Goal: Information Seeking & Learning: Get advice/opinions

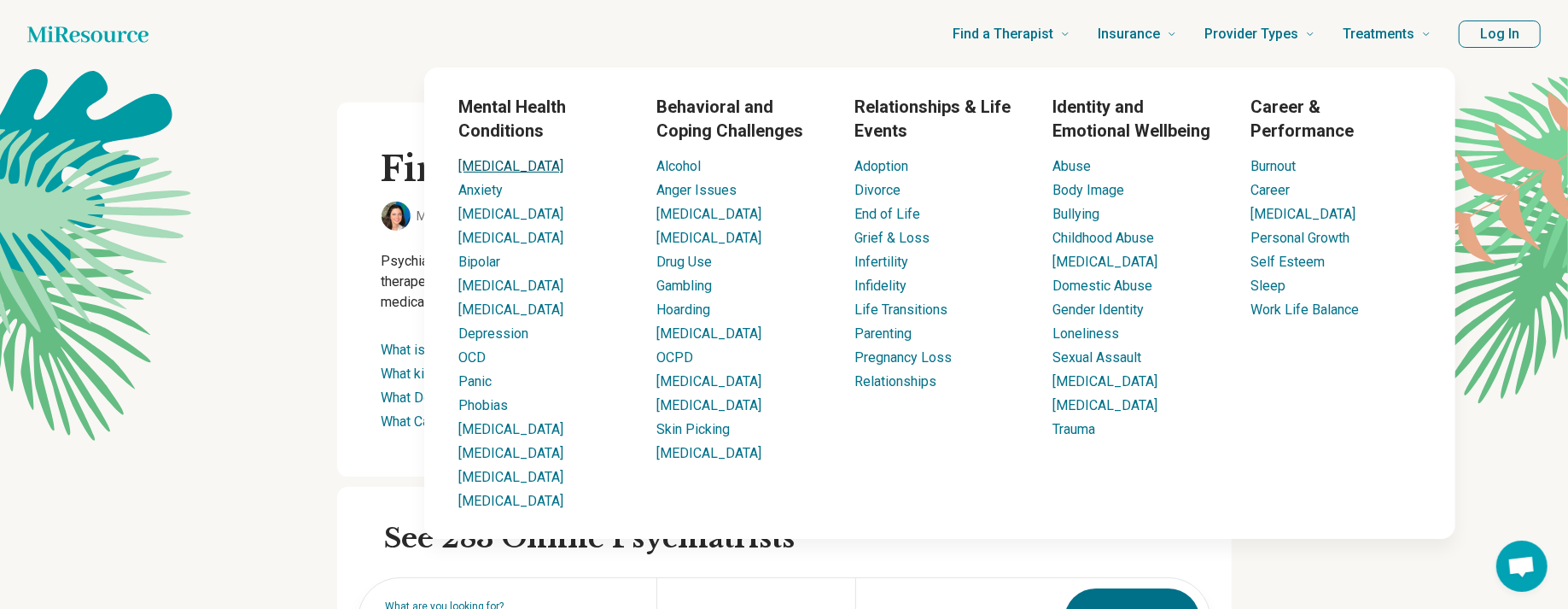
click at [485, 167] on link "[MEDICAL_DATA]" at bounding box center [511, 166] width 105 height 17
click at [476, 159] on link "[MEDICAL_DATA]" at bounding box center [511, 166] width 105 height 17
click at [481, 232] on link "[MEDICAL_DATA]" at bounding box center [511, 238] width 105 height 17
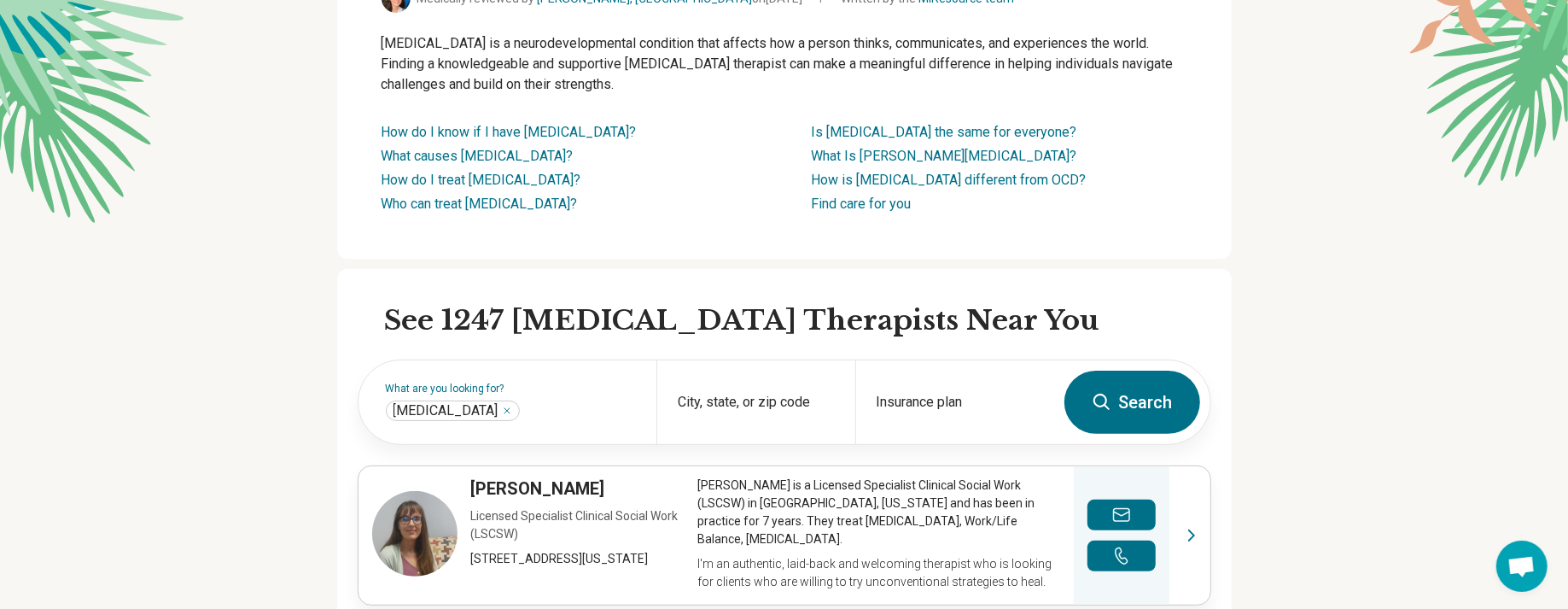
scroll to position [256, 0]
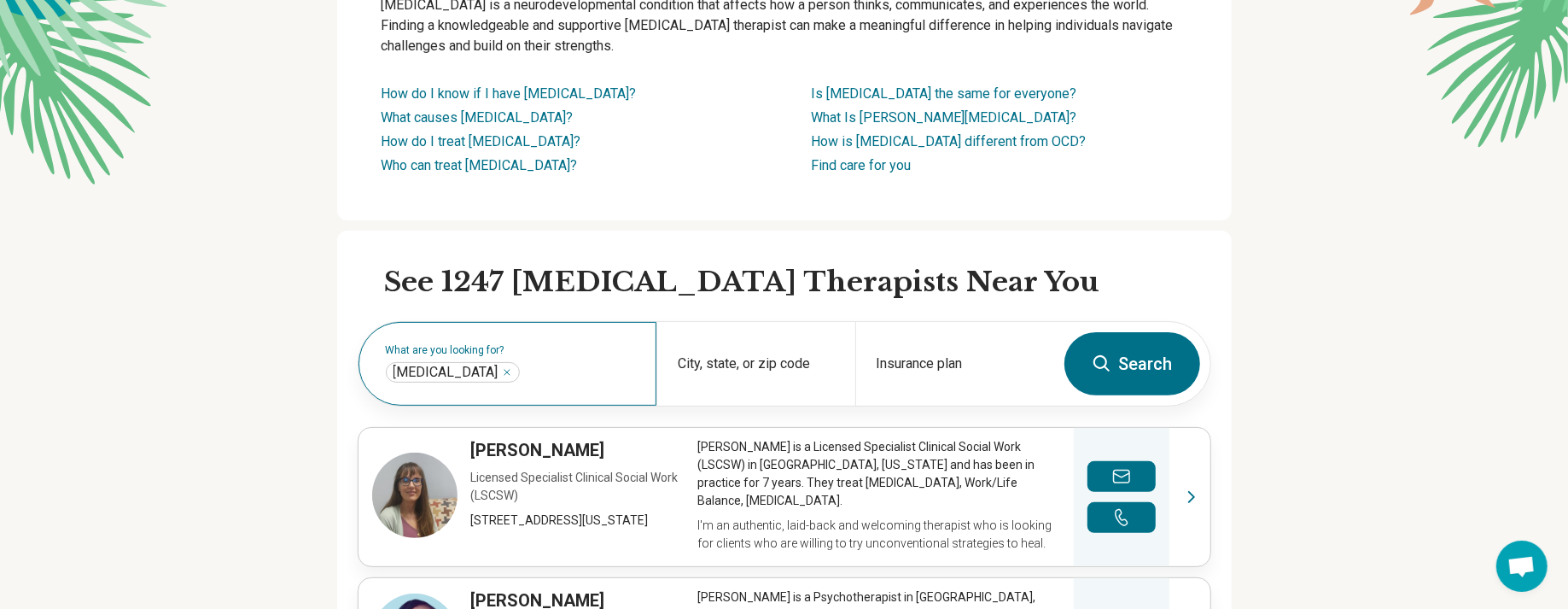
click at [541, 357] on div "What are you looking for? Autism ****" at bounding box center [507, 364] width 298 height 84
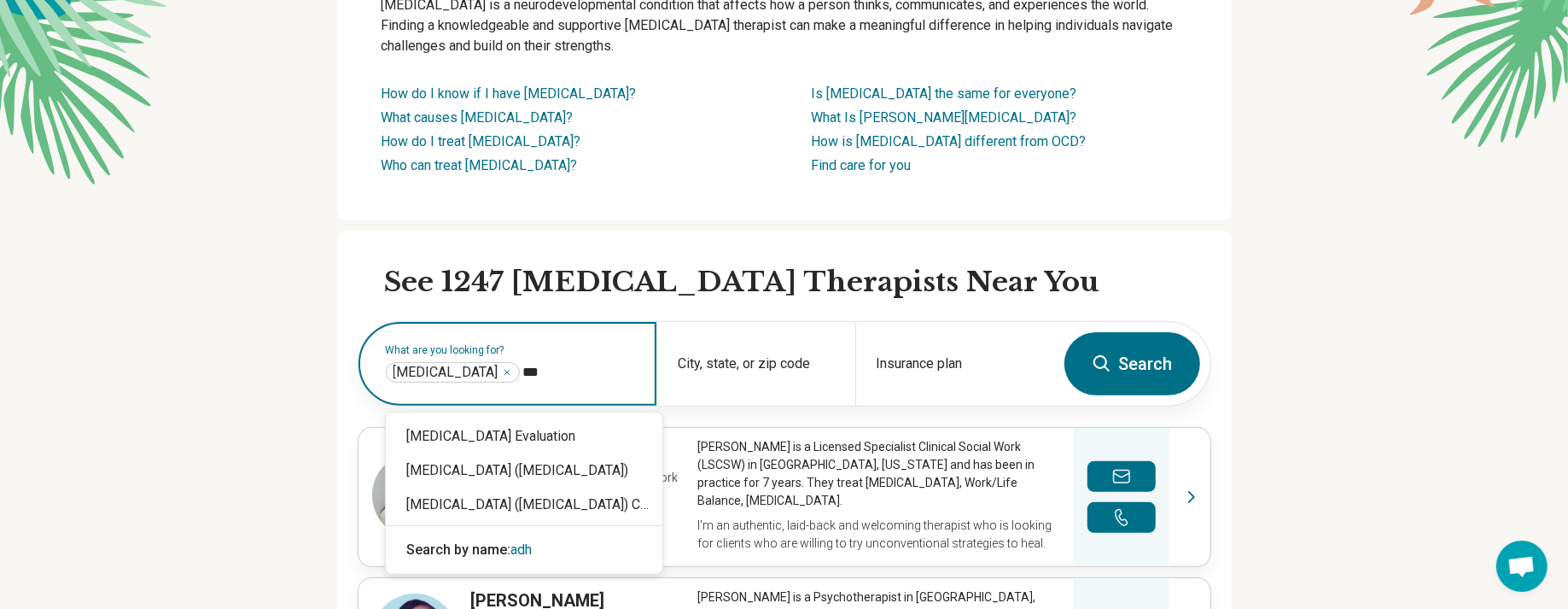
type input "****"
click at [644, 476] on div "[MEDICAL_DATA] ([MEDICAL_DATA])" at bounding box center [525, 470] width 277 height 34
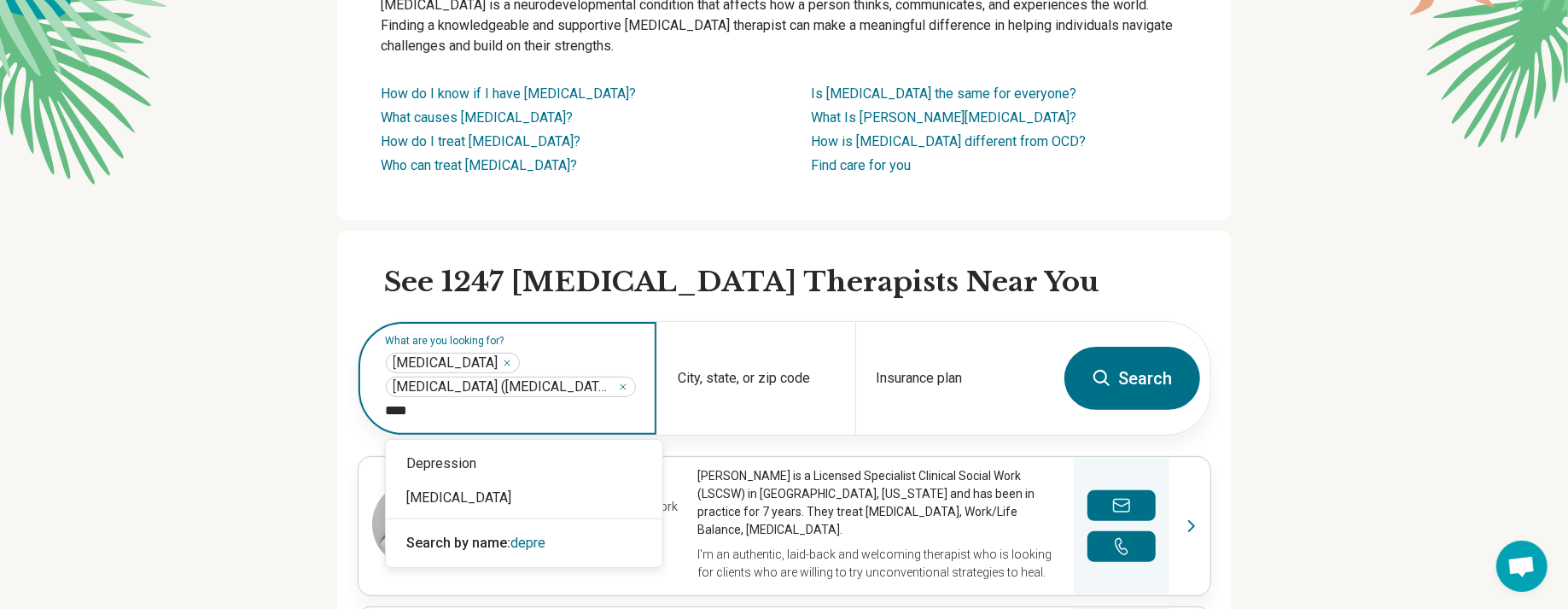
type input "*****"
click at [476, 468] on div "Depression" at bounding box center [525, 464] width 277 height 34
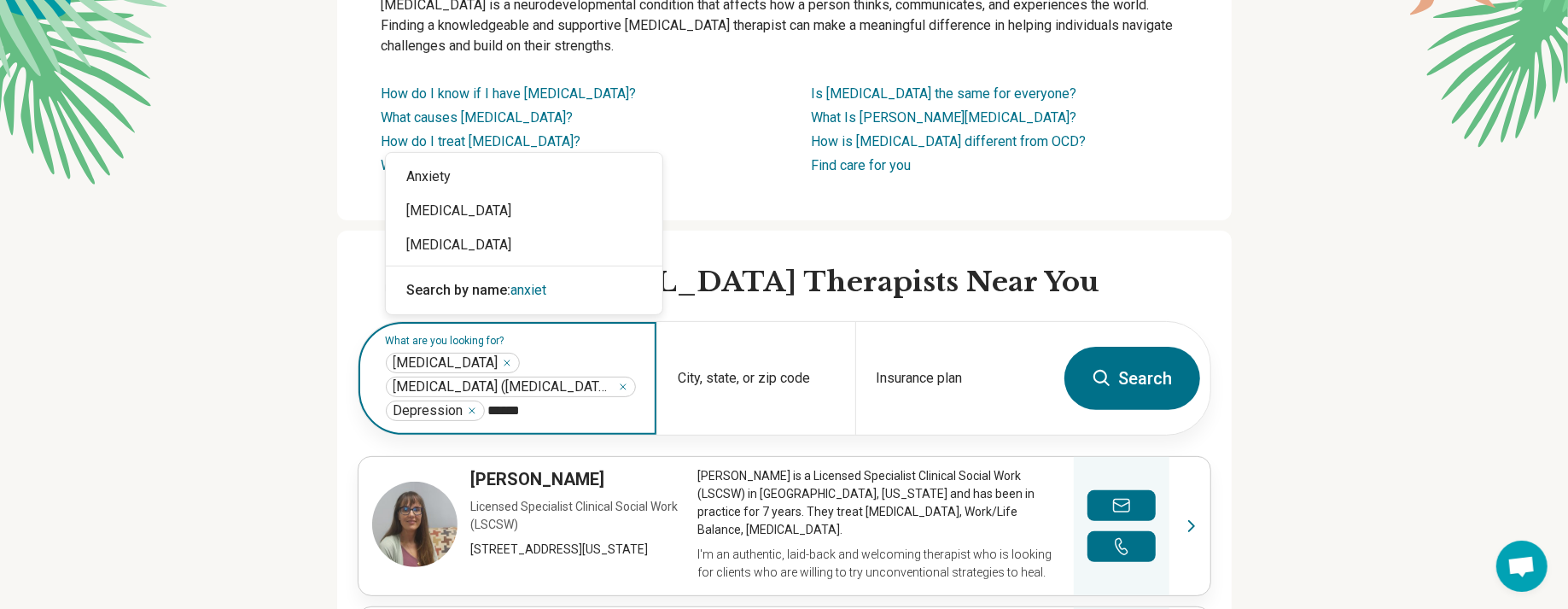
type input "******"
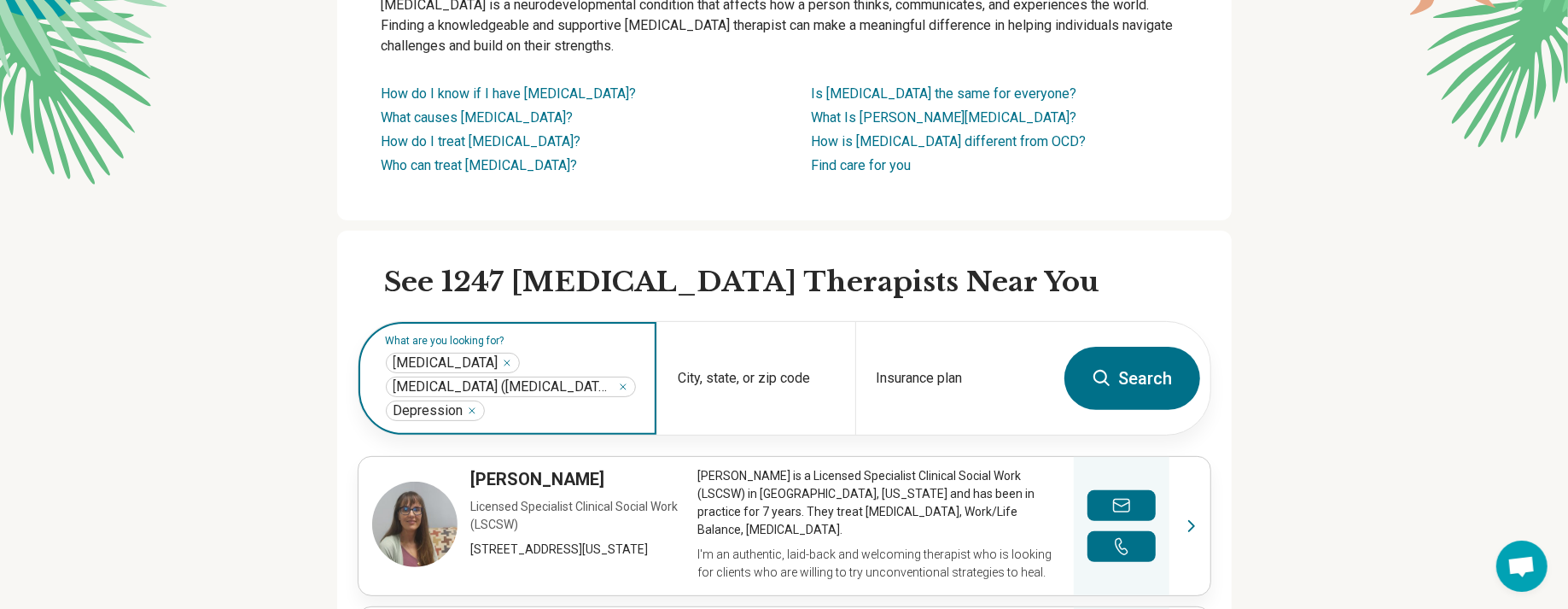
click at [555, 408] on input "text" at bounding box center [562, 411] width 148 height 20
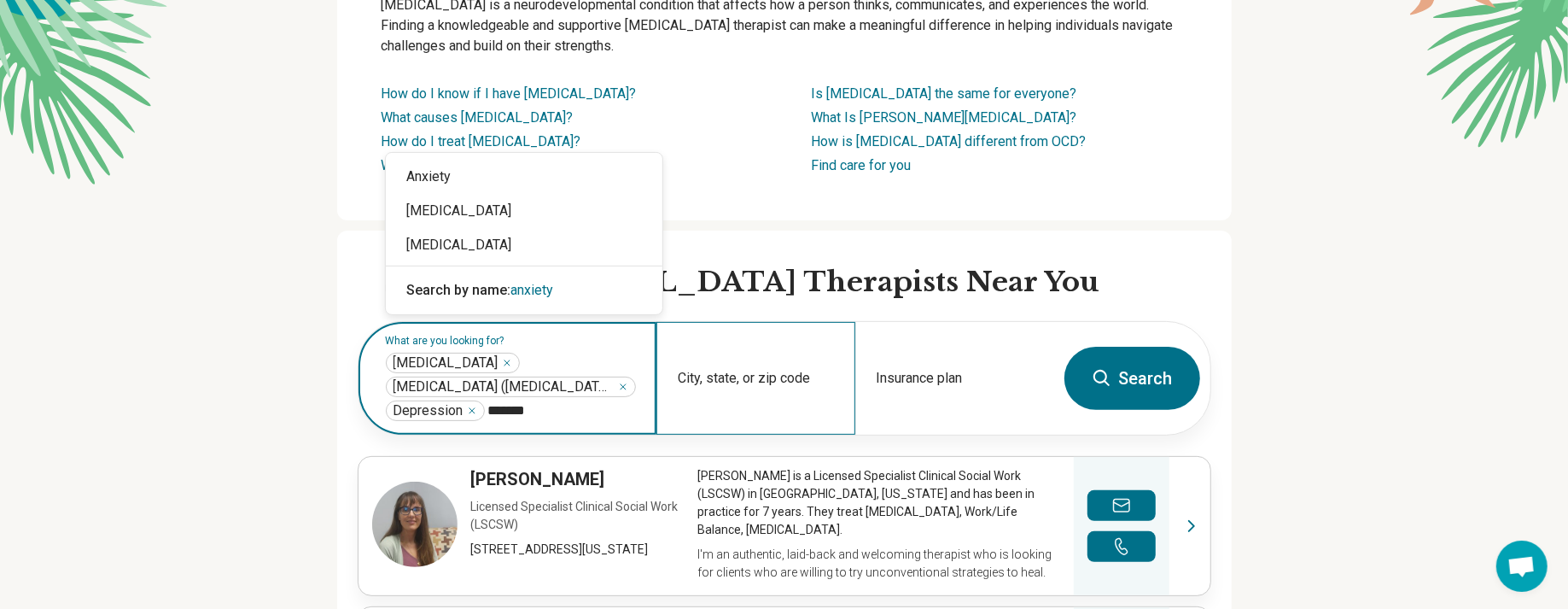
type input "*******"
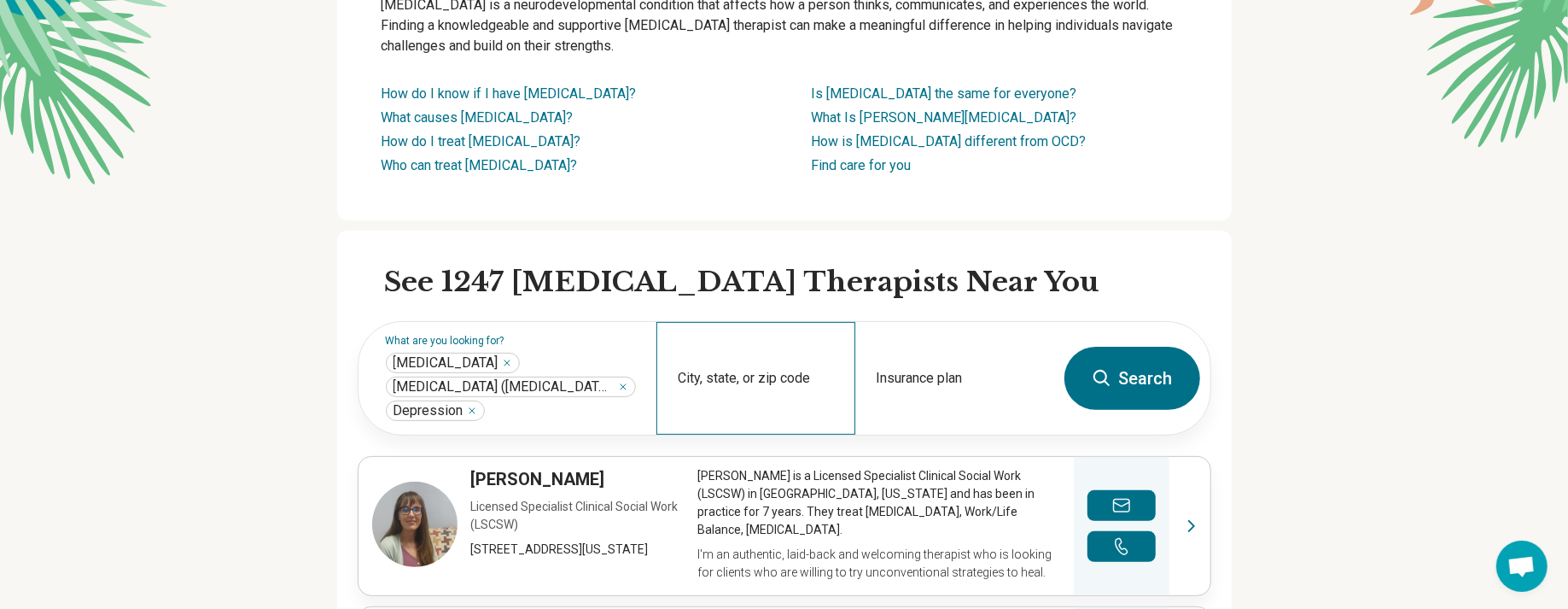
click at [720, 420] on div "City, state, or zip code" at bounding box center [755, 379] width 199 height 113
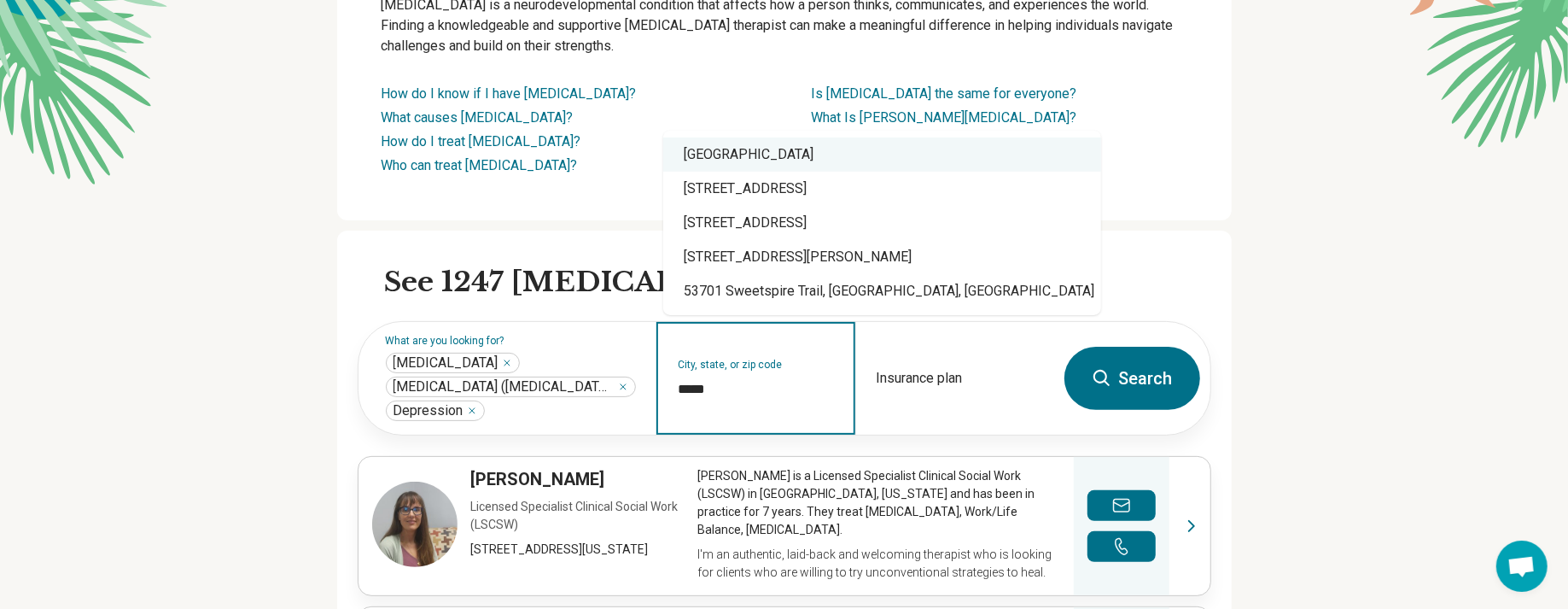
click at [749, 162] on div "Madison, WI 53701" at bounding box center [882, 154] width 438 height 34
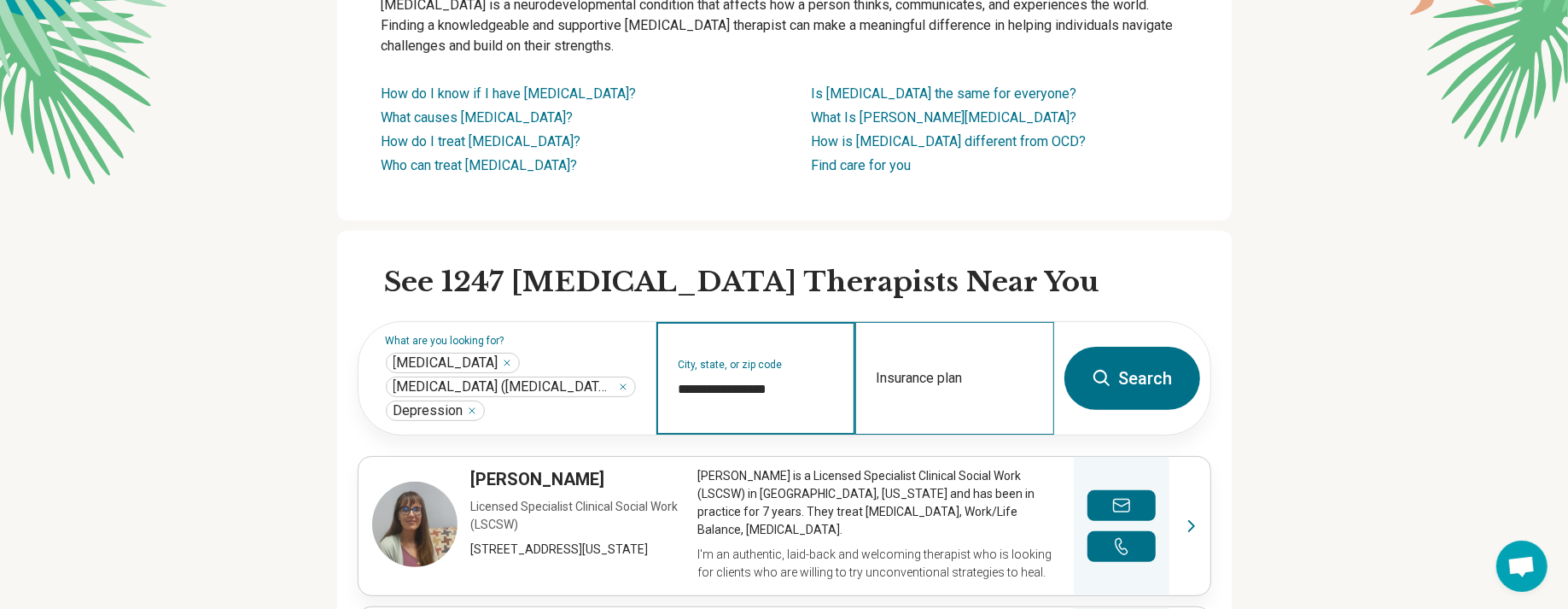
type input "**********"
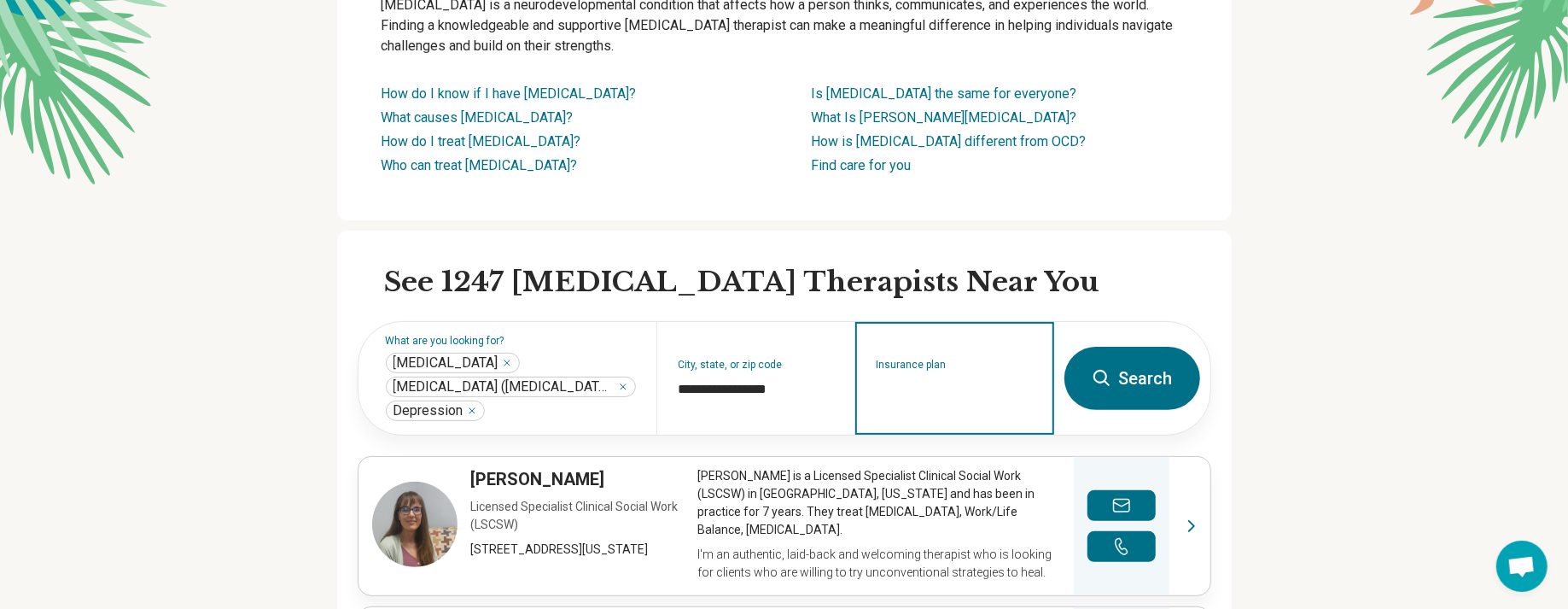
click at [950, 394] on input "Insurance plan" at bounding box center [956, 390] width 157 height 20
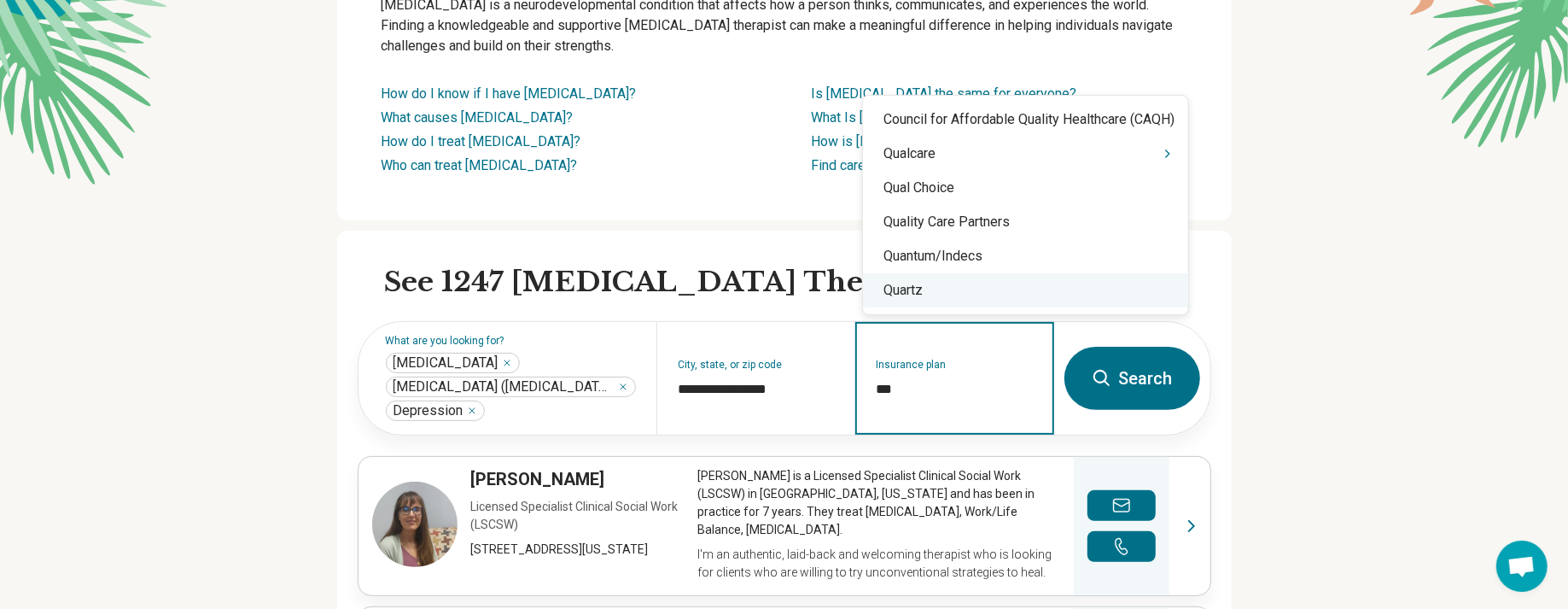
click at [923, 292] on div "Quartz" at bounding box center [1026, 290] width 325 height 34
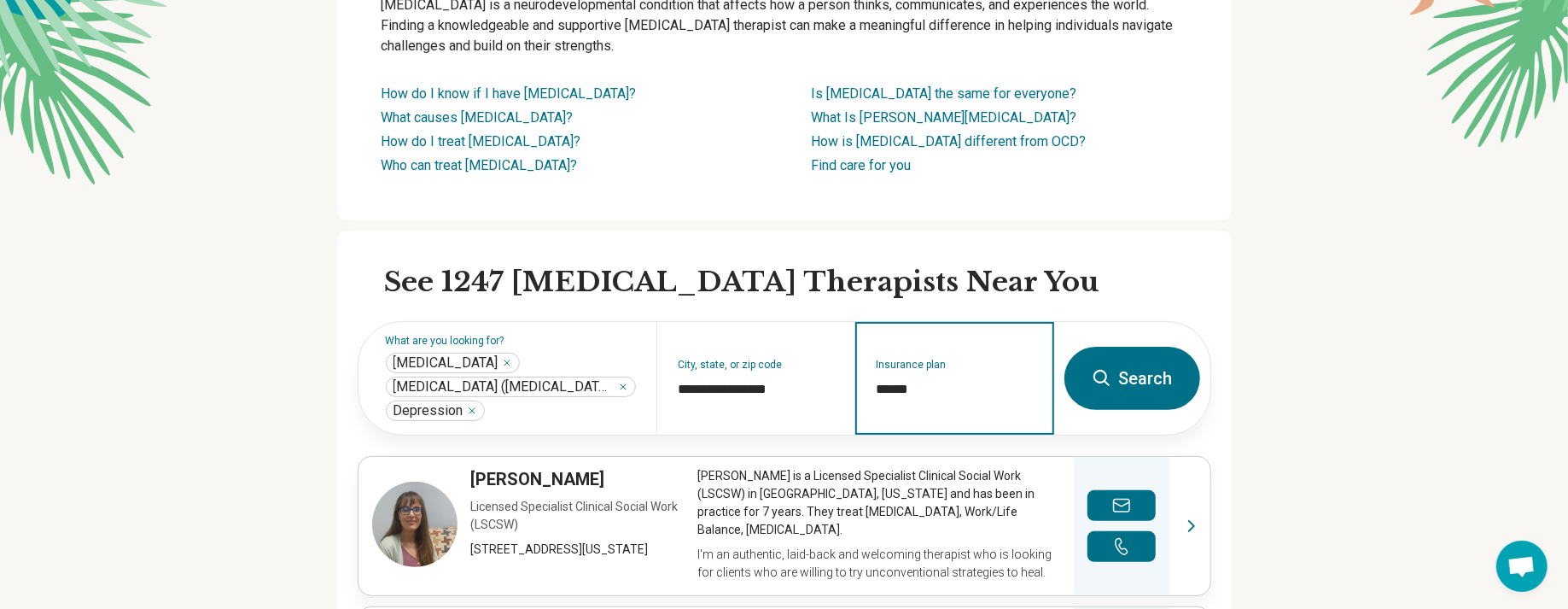
type input "******"
click at [1182, 383] on button "Search" at bounding box center [1132, 378] width 136 height 63
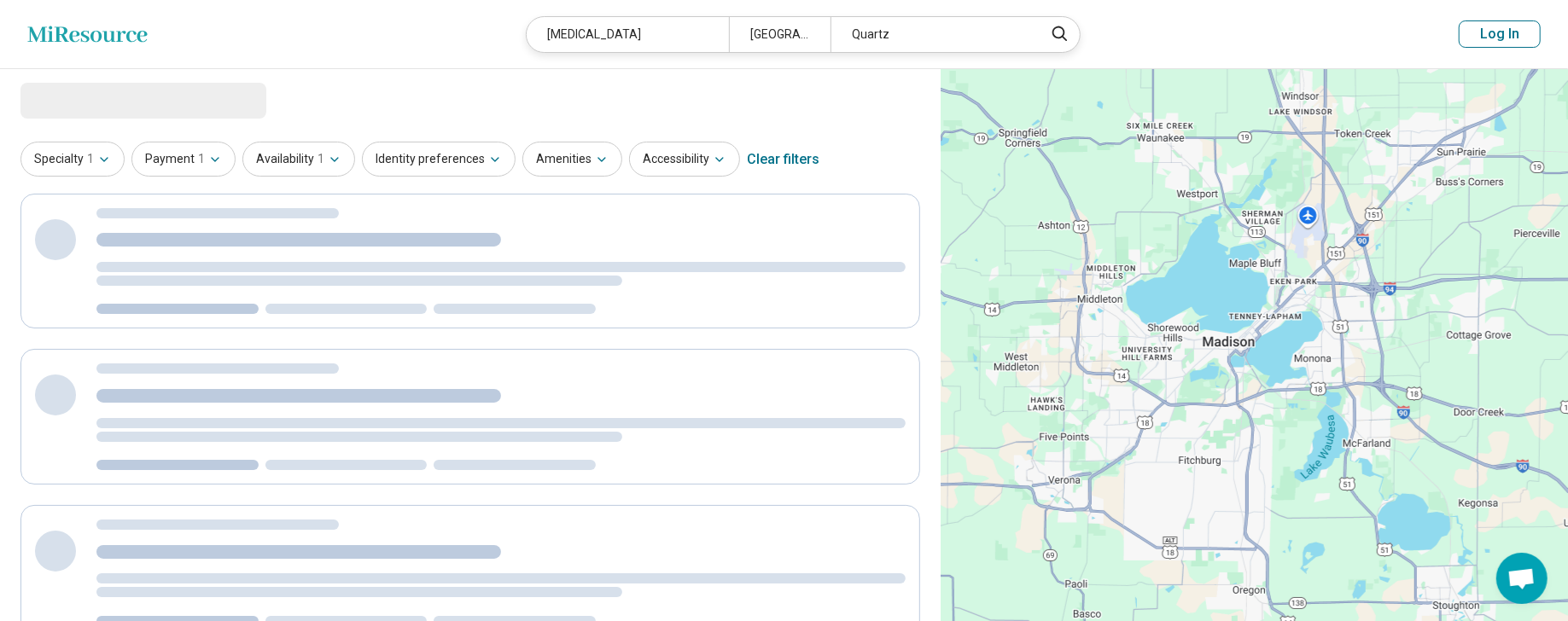
select select "***"
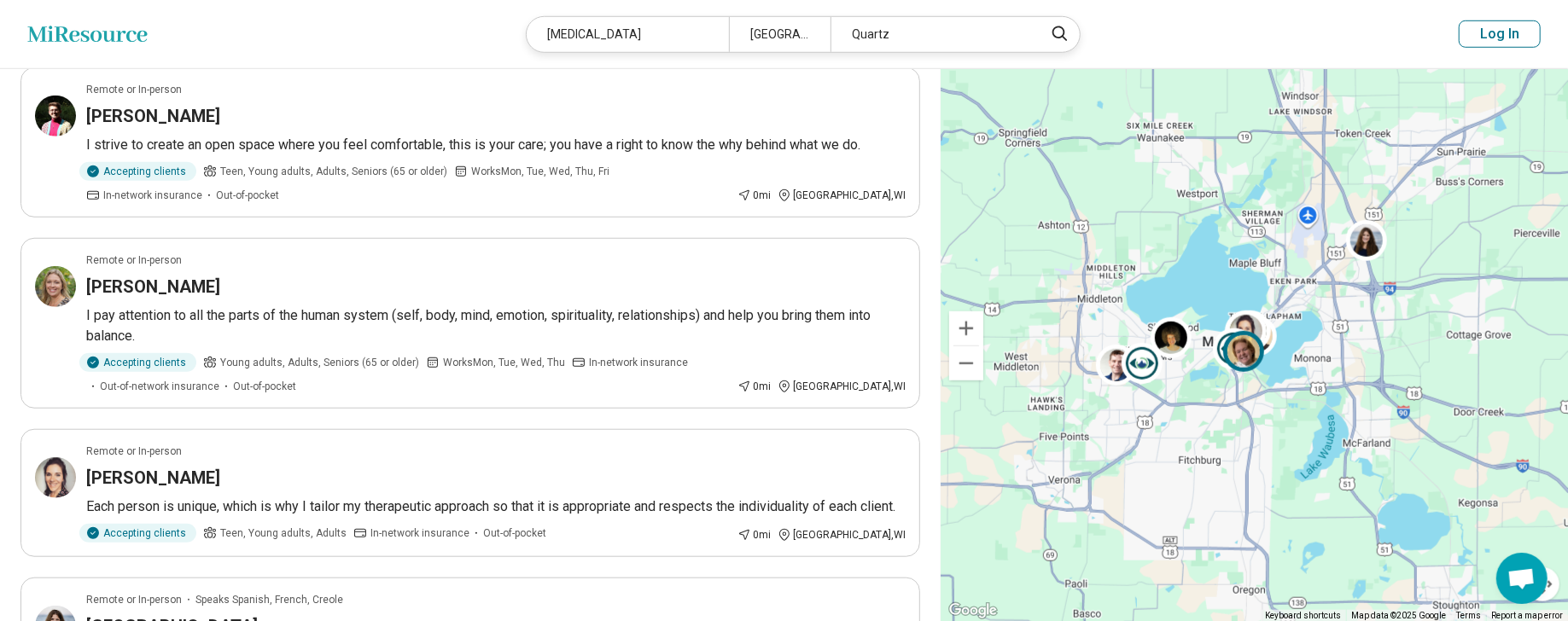
scroll to position [1109, 0]
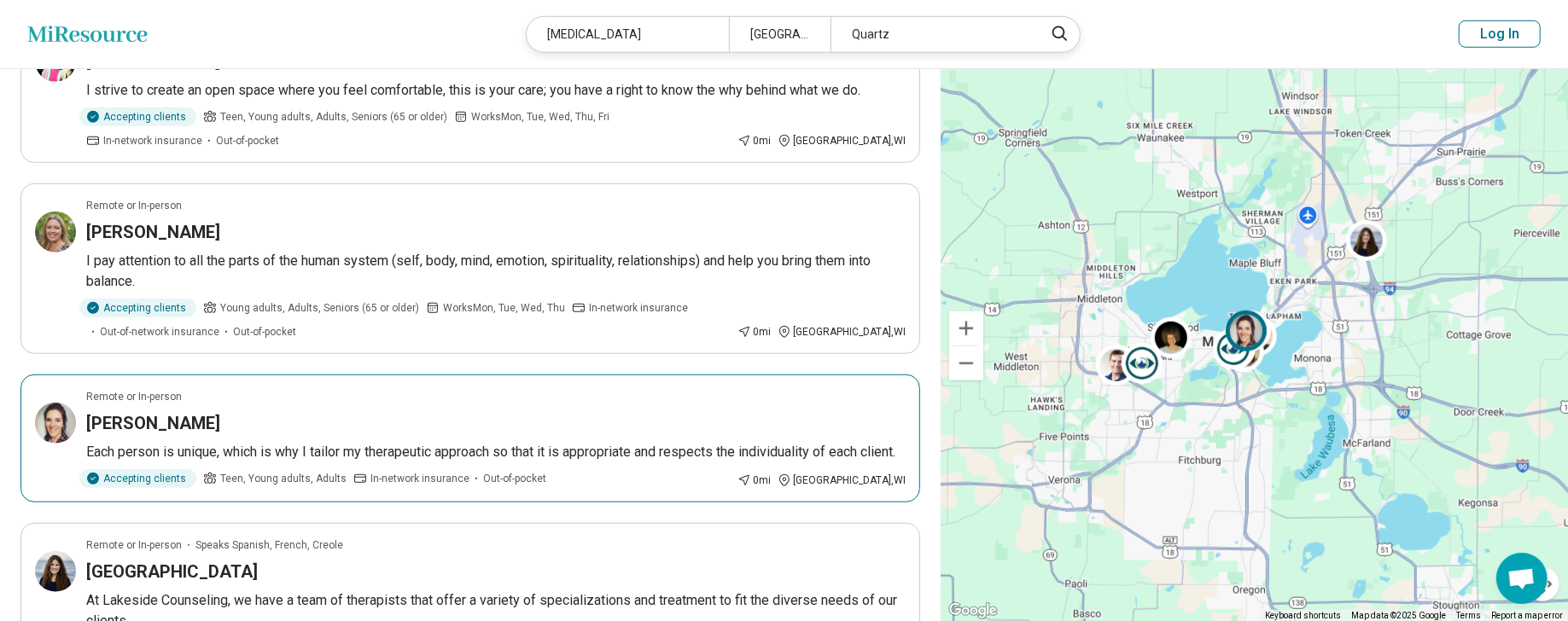
drag, startPoint x: 103, startPoint y: 332, endPoint x: 91, endPoint y: 332, distance: 12.0
click at [91, 412] on h3 "Caitlin Stark" at bounding box center [152, 424] width 134 height 24
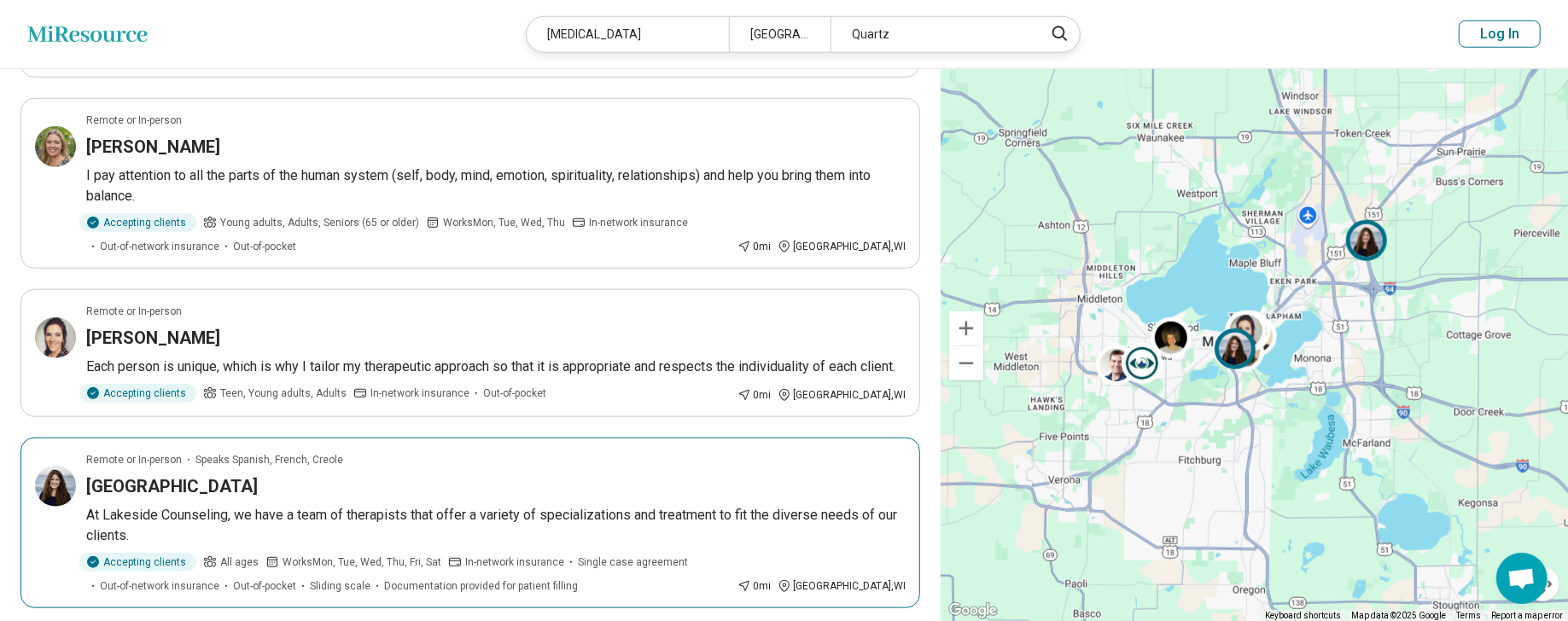
scroll to position [1280, 0]
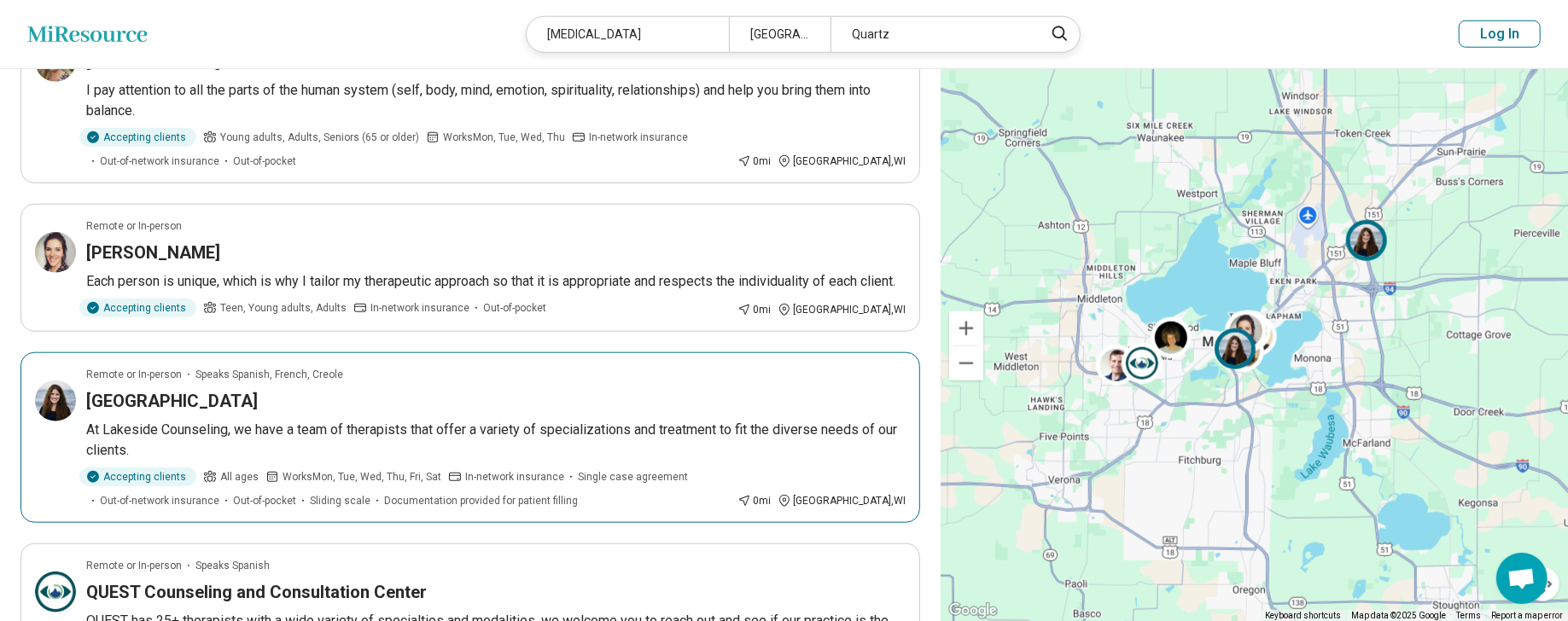
drag, startPoint x: 221, startPoint y: 326, endPoint x: 201, endPoint y: 330, distance: 20.4
click at [201, 389] on h3 "Lakeside Counseling Center" at bounding box center [172, 401] width 172 height 24
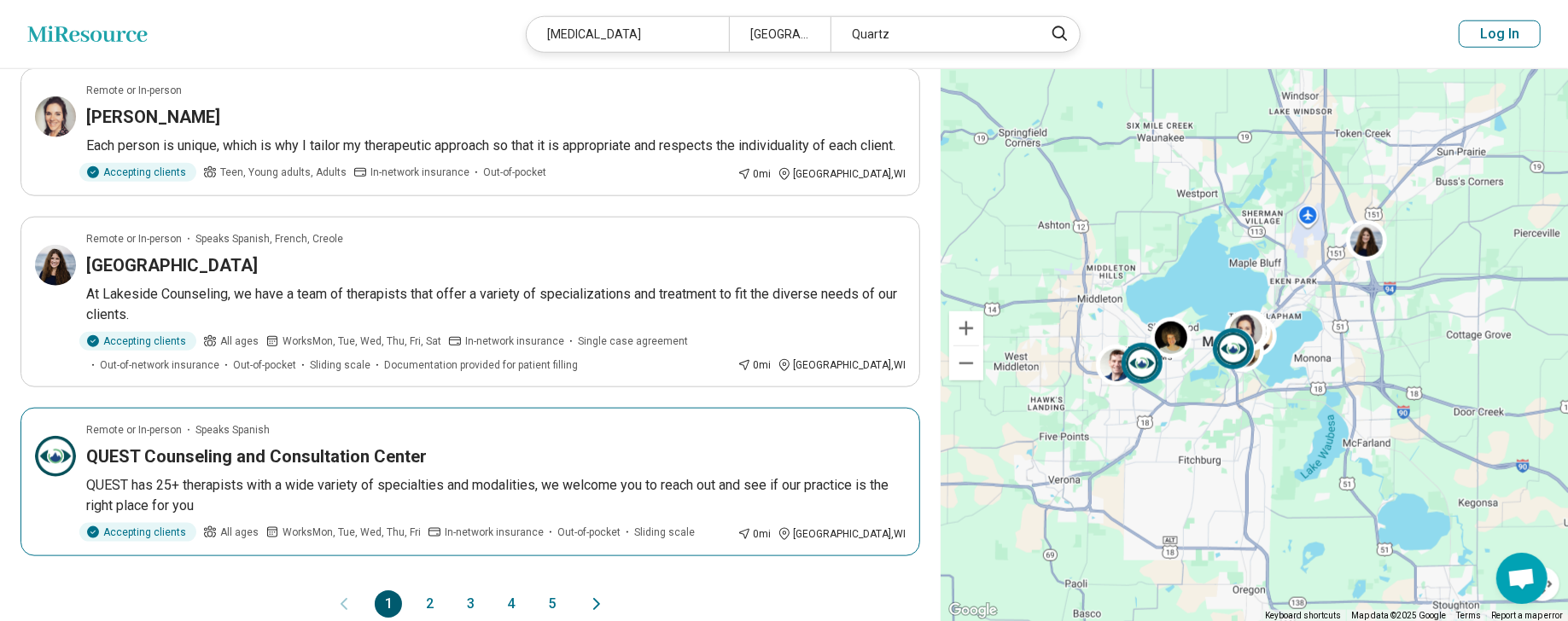
scroll to position [1451, 0]
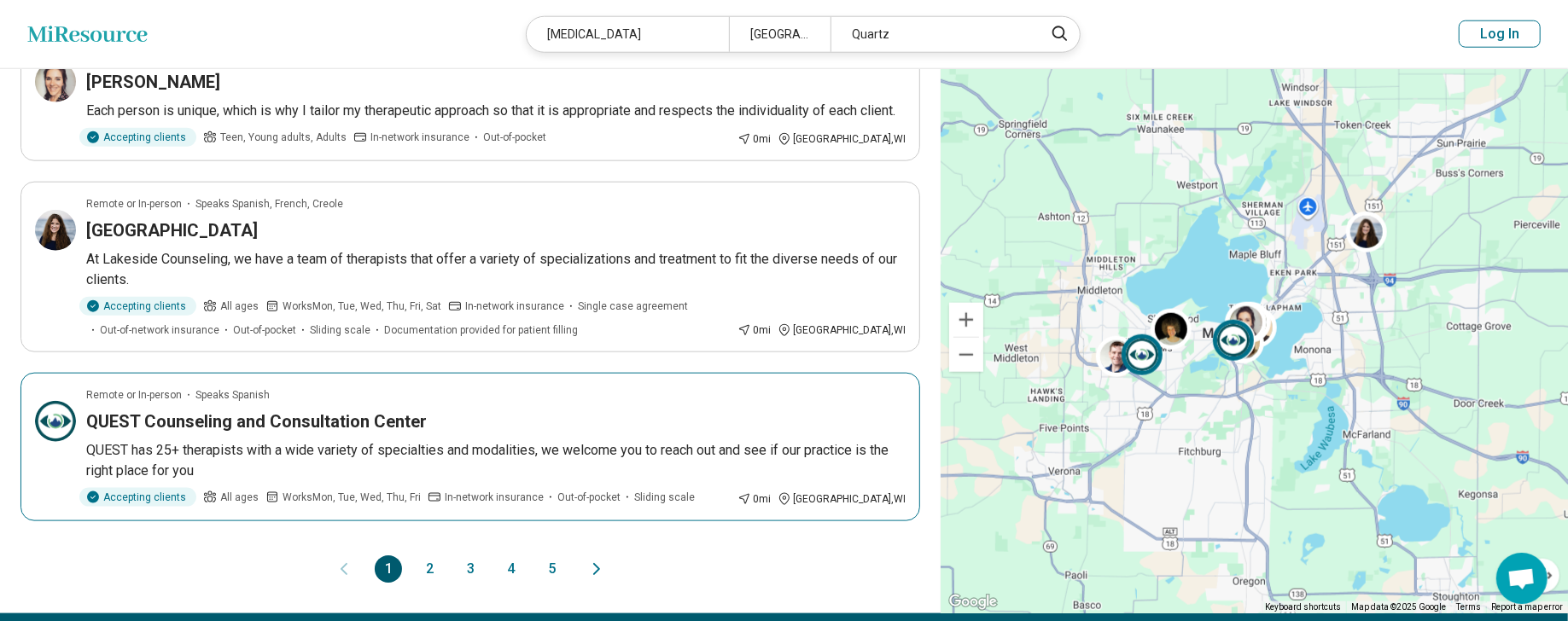
click at [352, 410] on h3 "QUEST Counseling and Consultation Center" at bounding box center [256, 422] width 341 height 24
click at [434, 555] on button "2" at bounding box center [429, 569] width 28 height 28
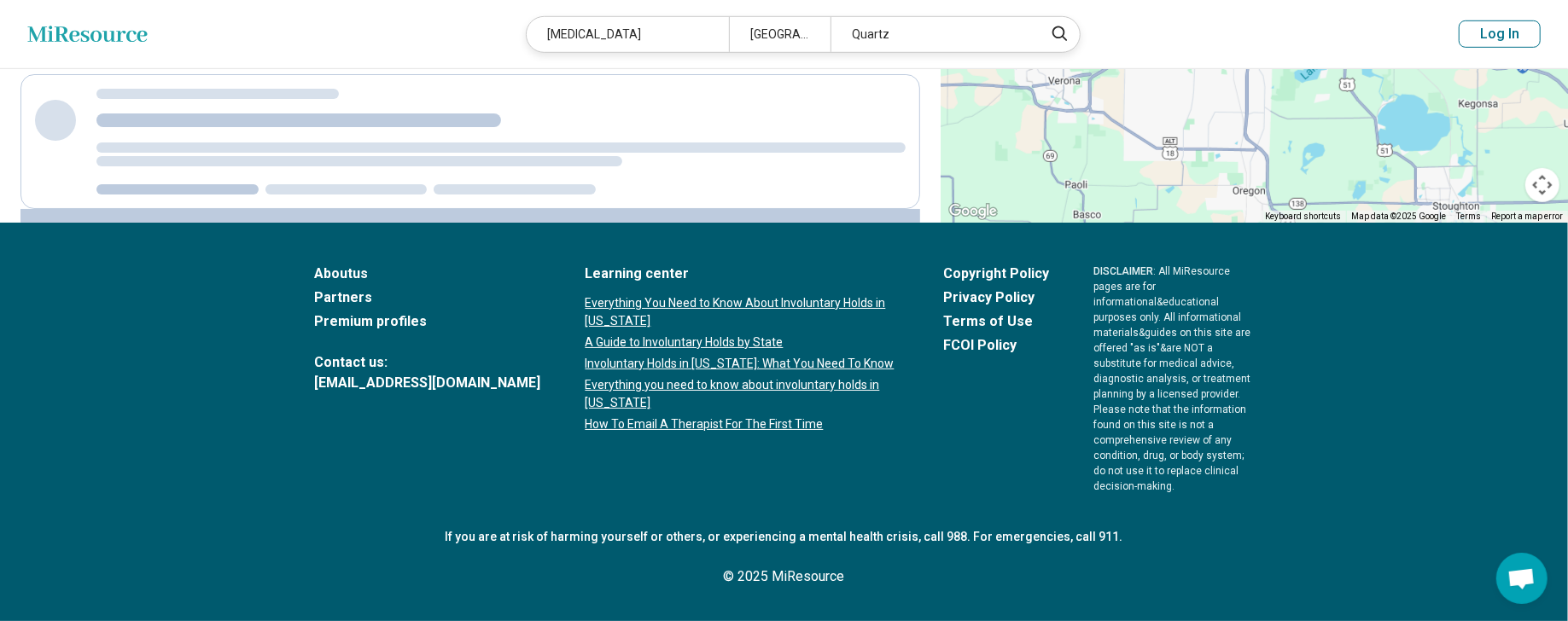
scroll to position [0, 0]
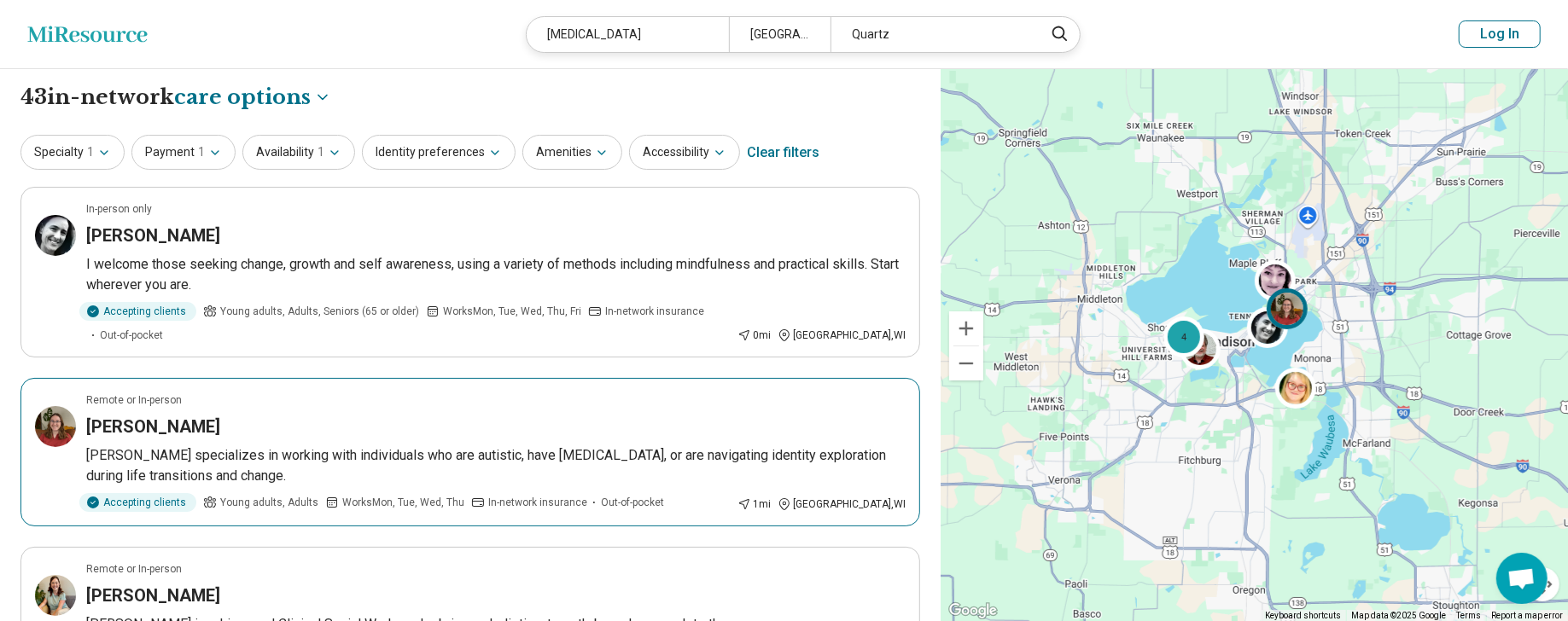
drag, startPoint x: 181, startPoint y: 402, endPoint x: 162, endPoint y: 408, distance: 19.9
click at [162, 414] on h3 "Linnea Cochran" at bounding box center [152, 426] width 134 height 24
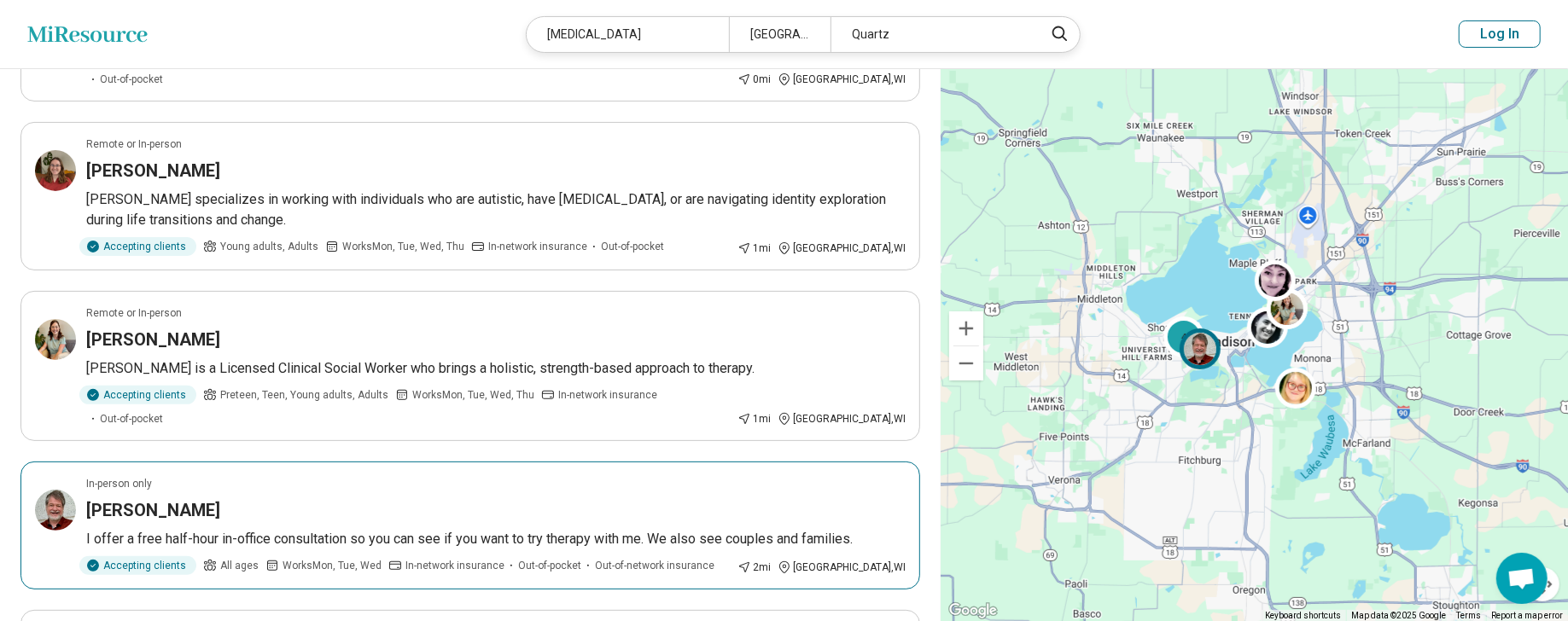
scroll to position [341, 0]
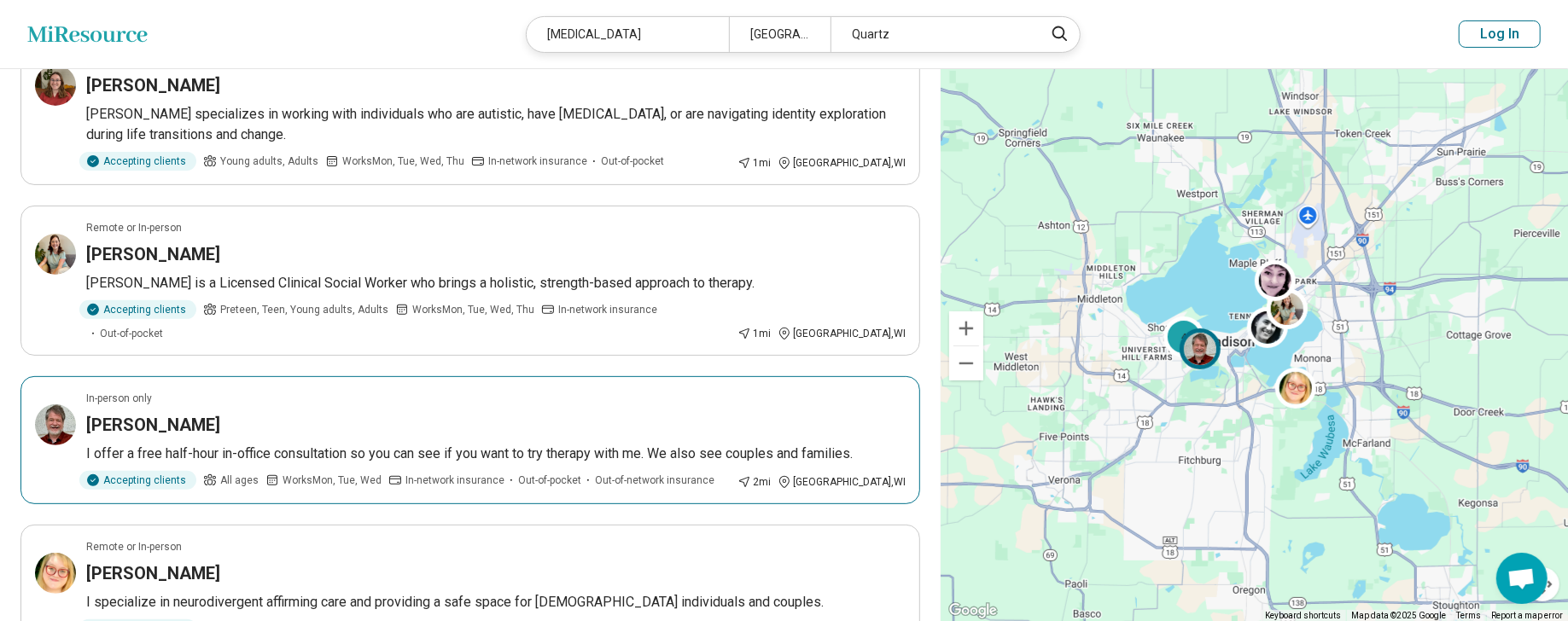
click at [161, 412] on h3 "David Langford" at bounding box center [152, 424] width 134 height 24
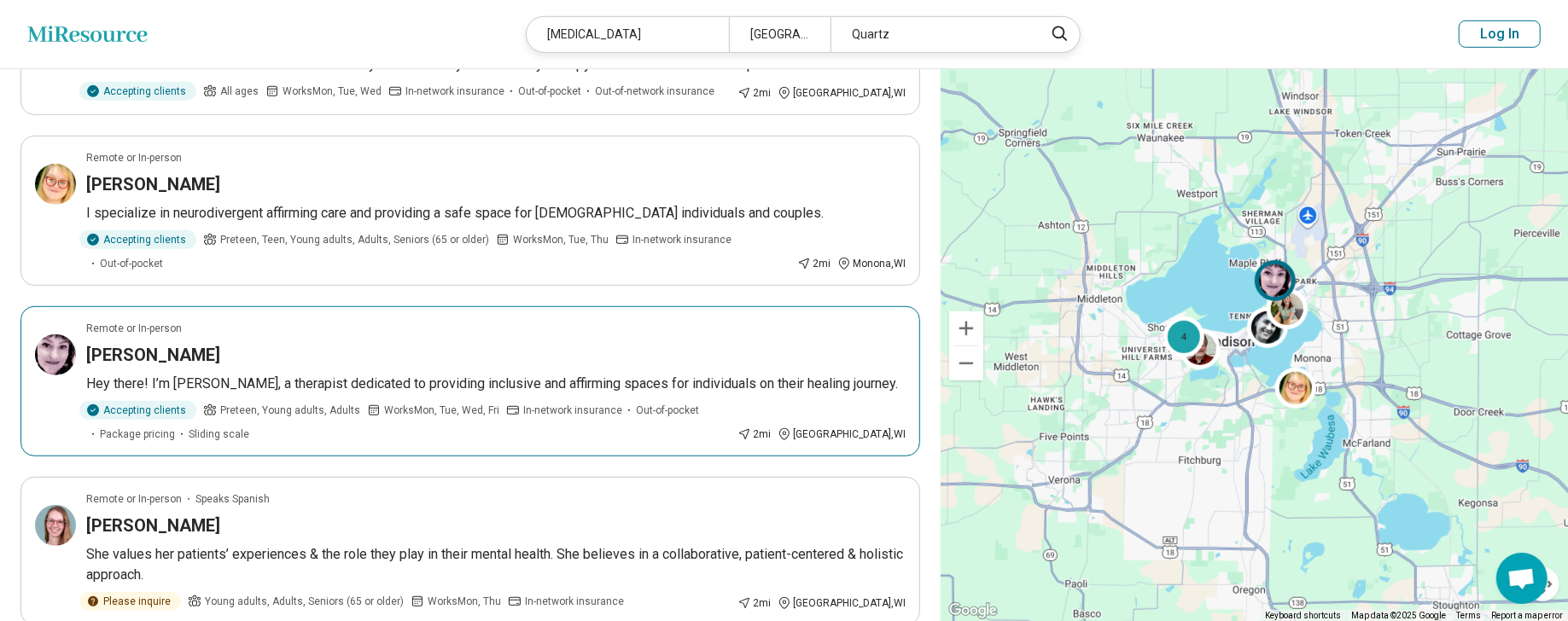
scroll to position [768, 0]
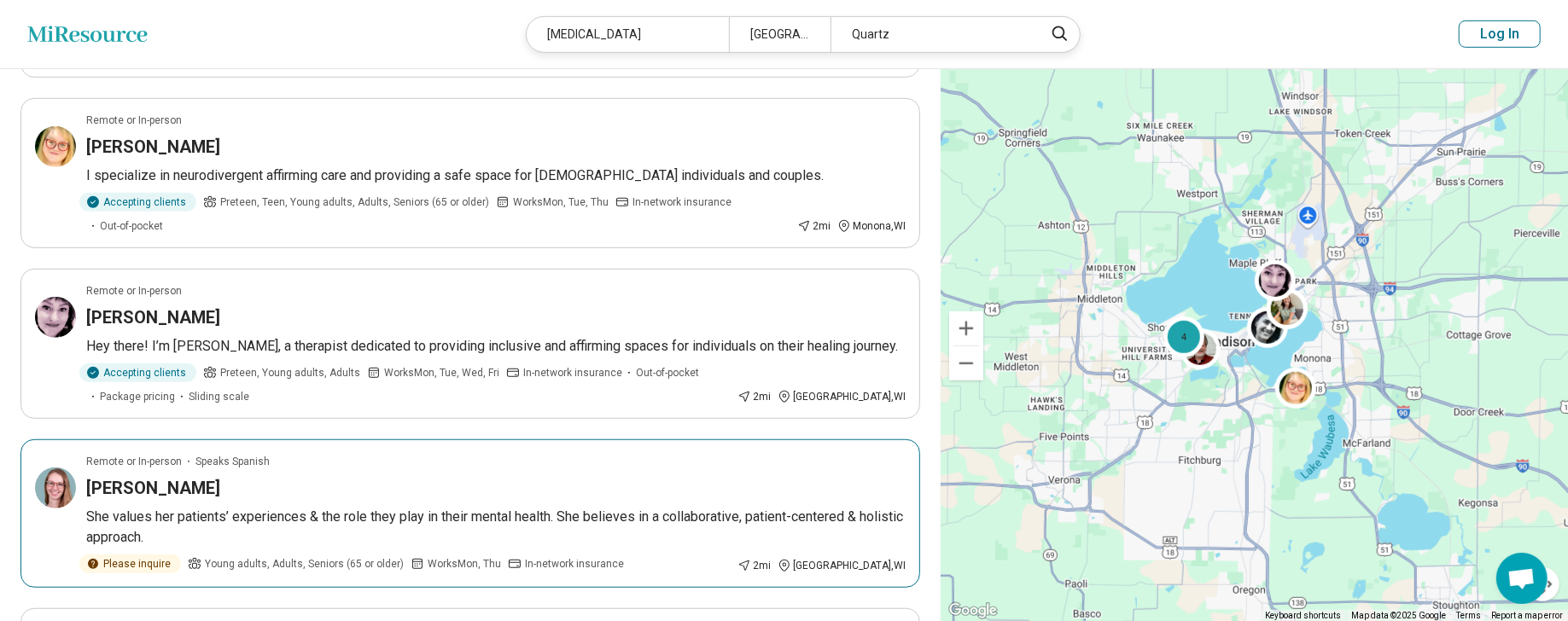
click at [164, 476] on h3 "Allison Cabrera" at bounding box center [152, 488] width 134 height 24
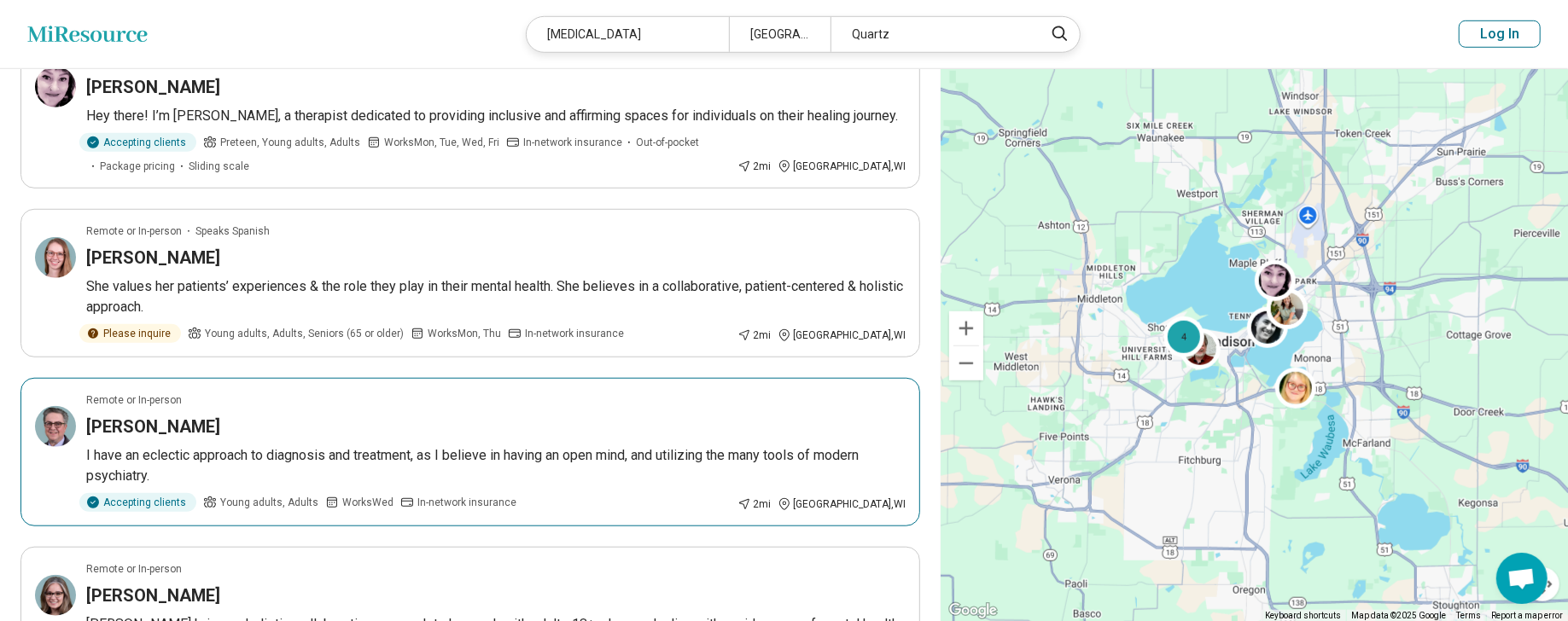
scroll to position [1023, 0]
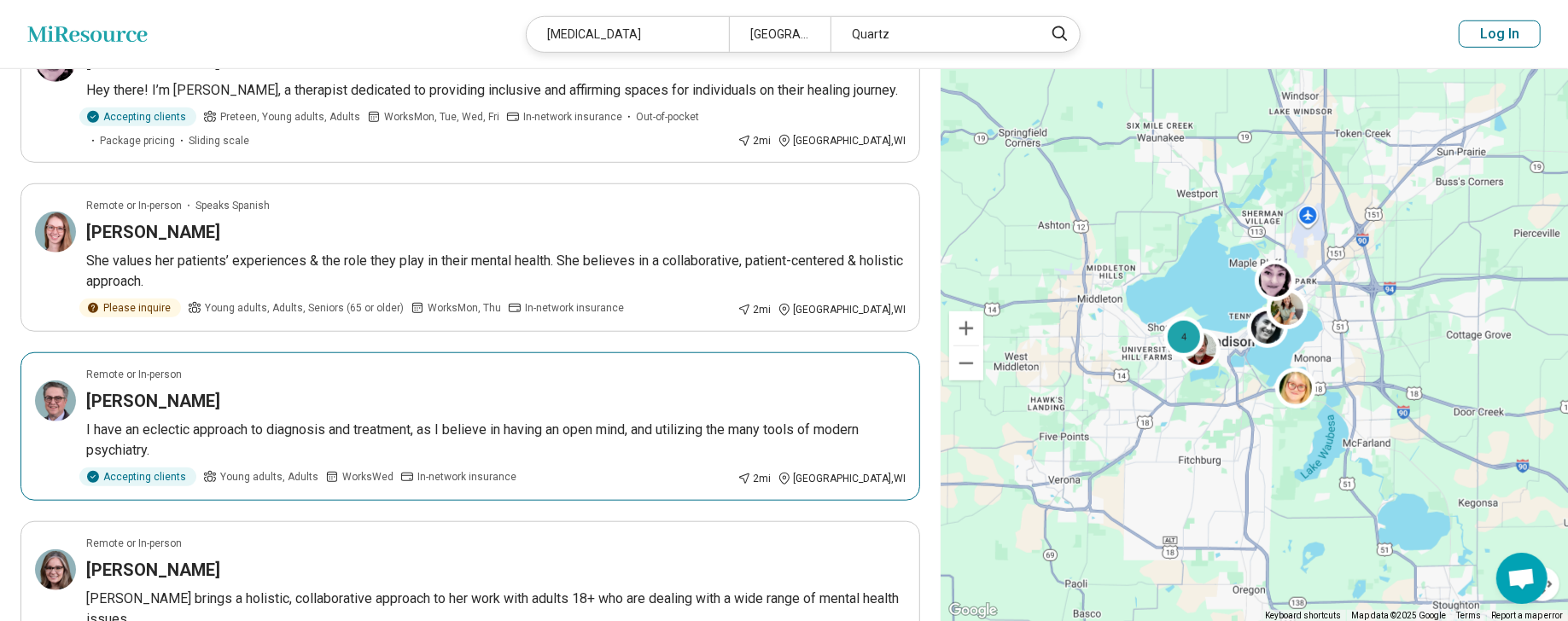
click at [205, 389] on h3 "Royle Eenigenburg" at bounding box center [152, 401] width 134 height 24
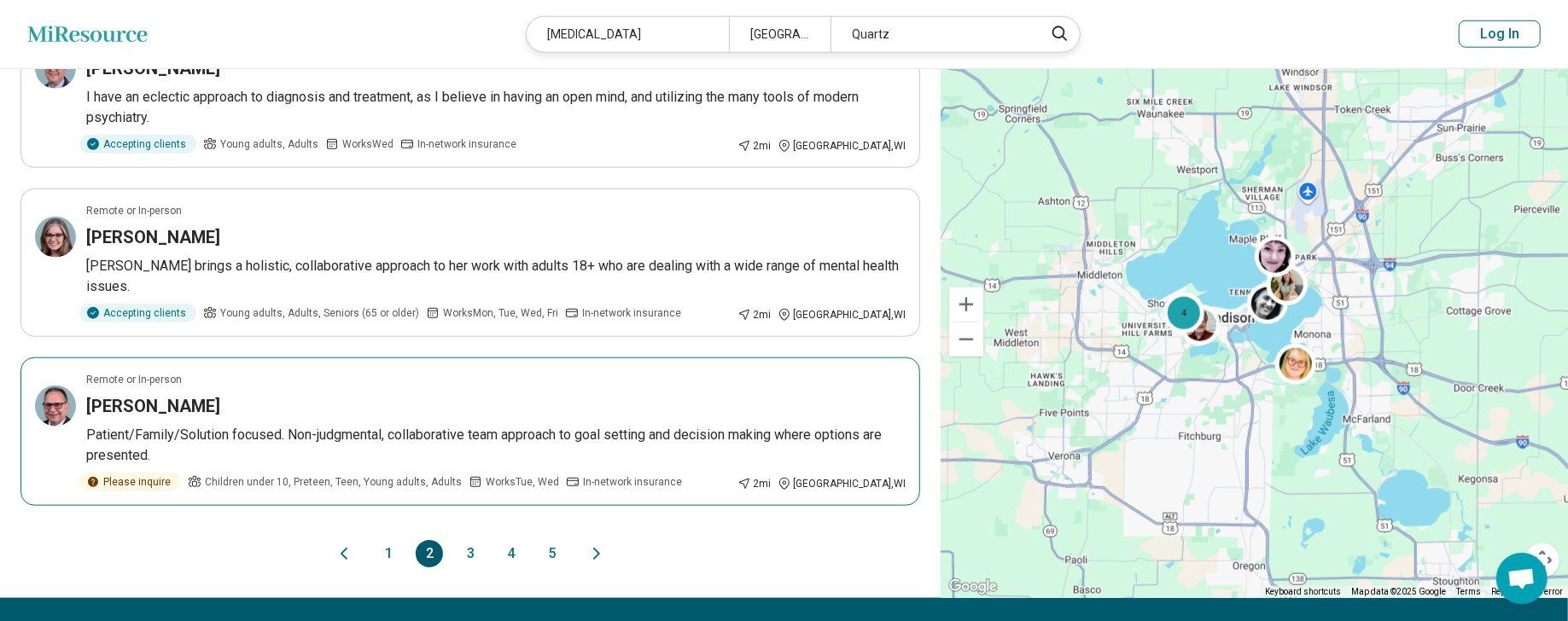
scroll to position [1365, 0]
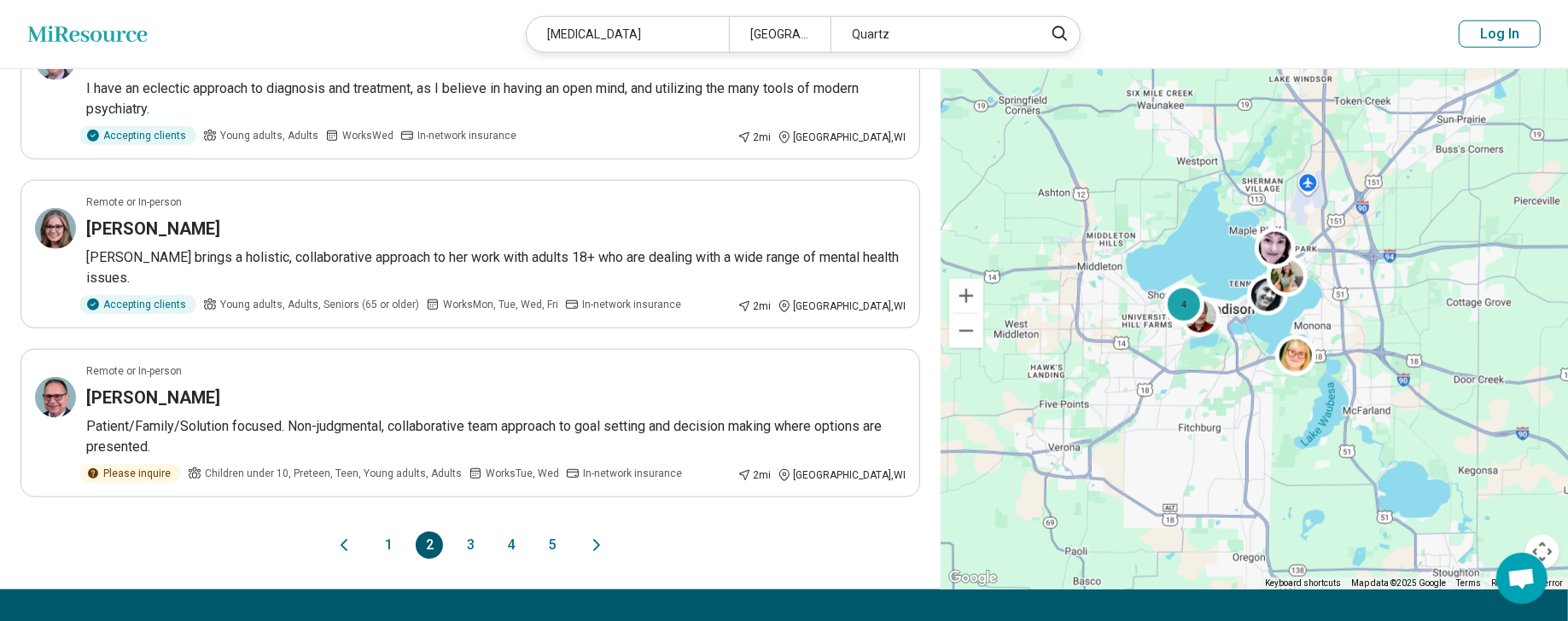
click at [473, 531] on button "3" at bounding box center [471, 545] width 28 height 28
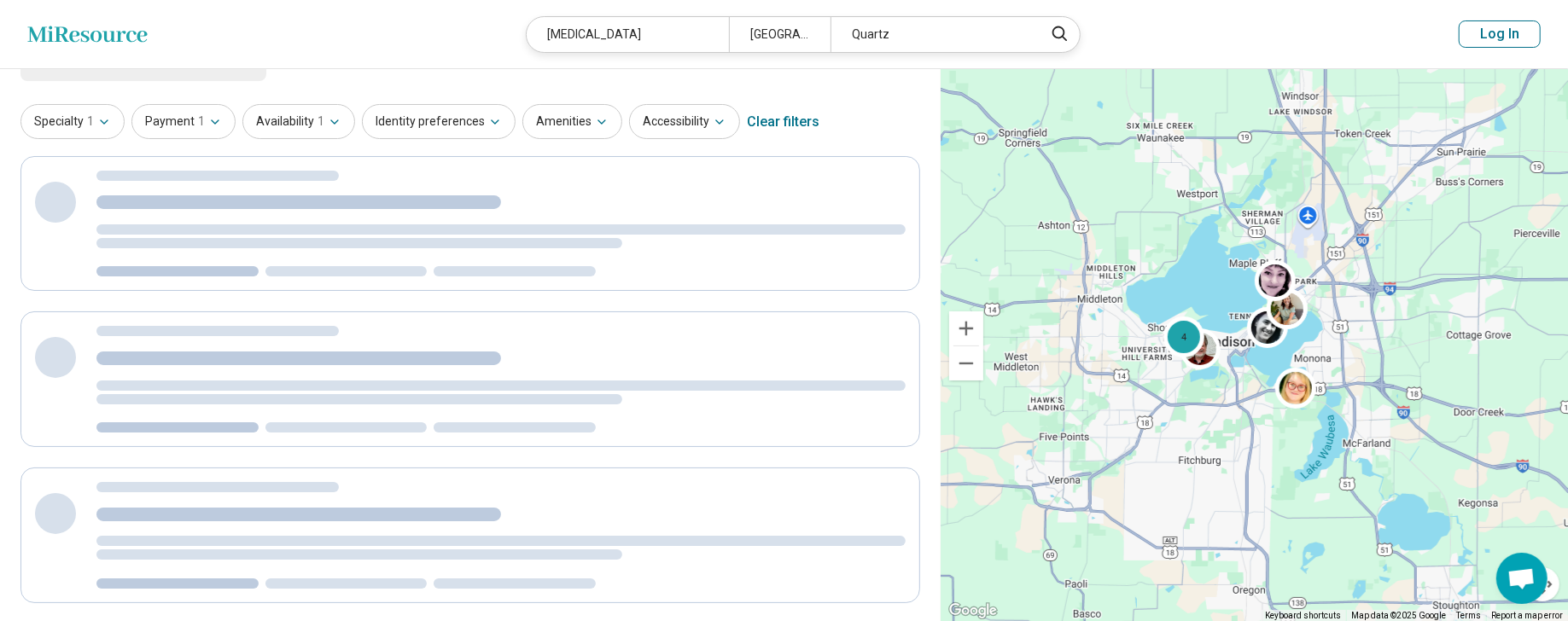
scroll to position [0, 0]
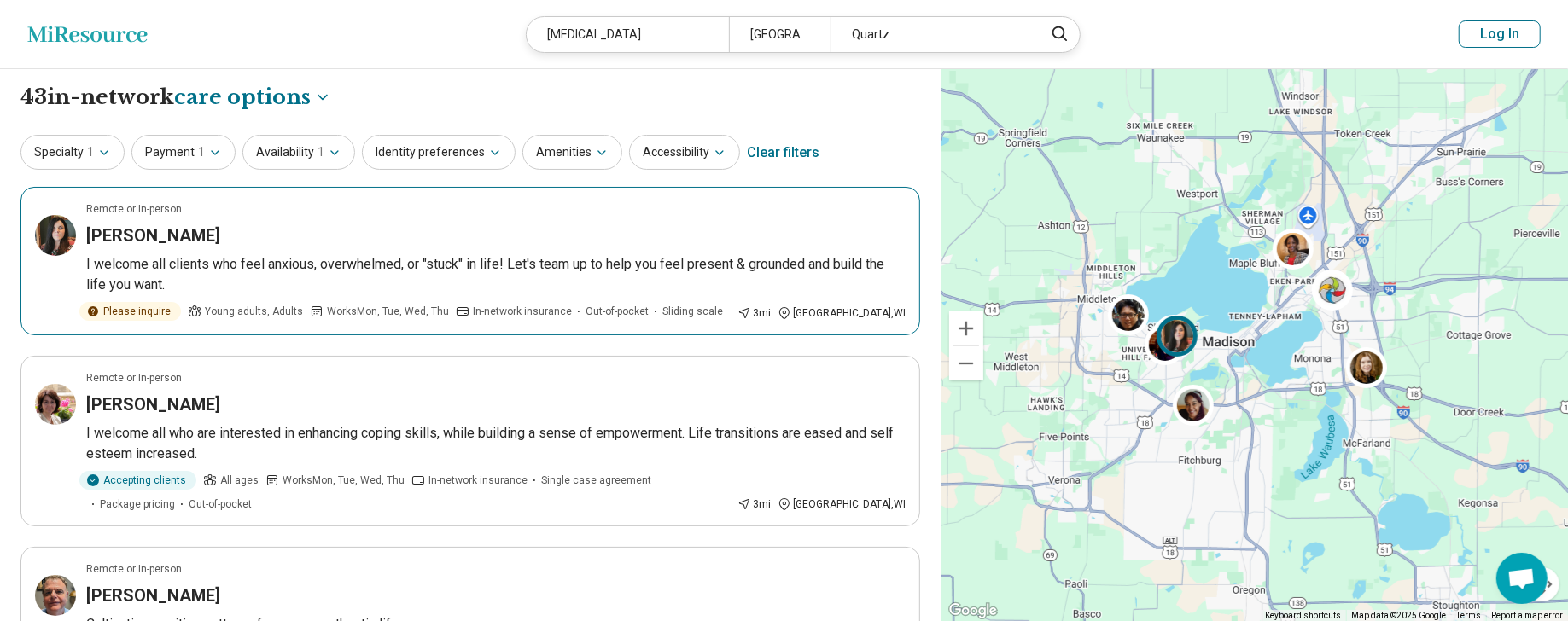
click at [172, 235] on h3 "Natalie Wheeler" at bounding box center [152, 235] width 134 height 24
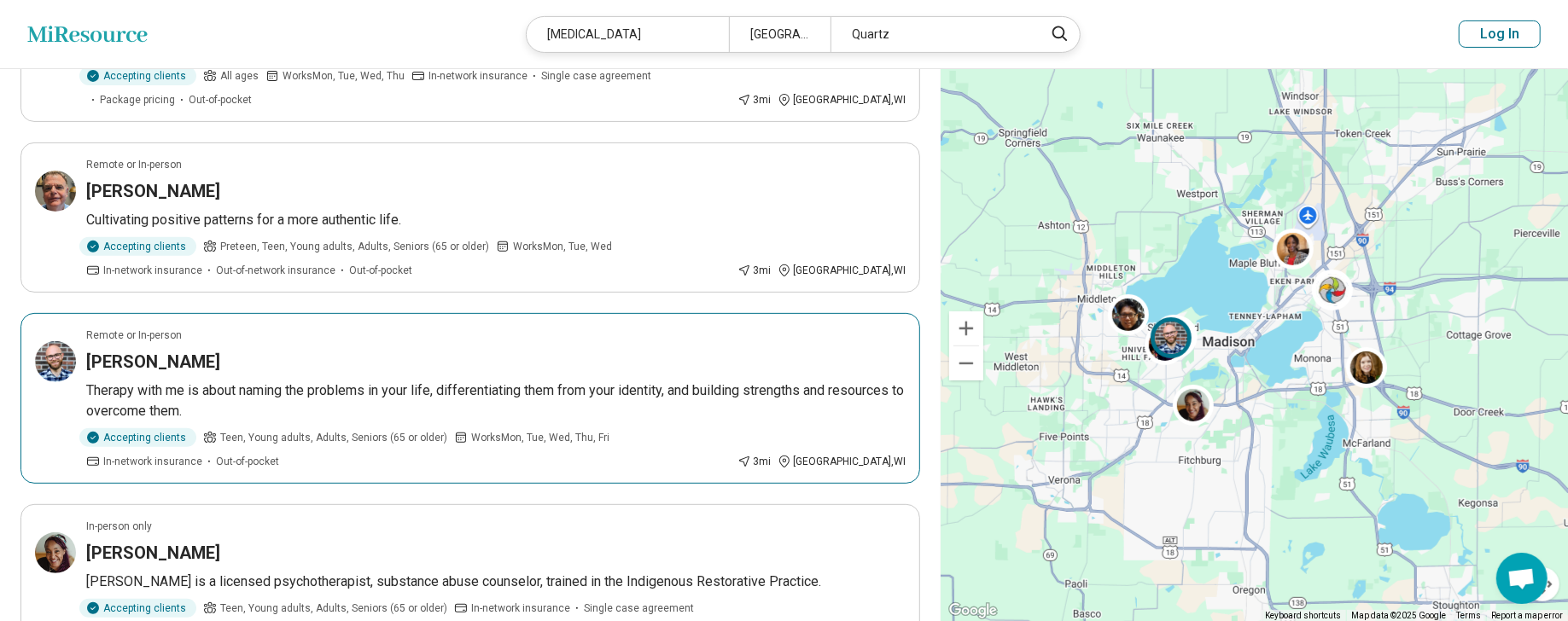
scroll to position [426, 0]
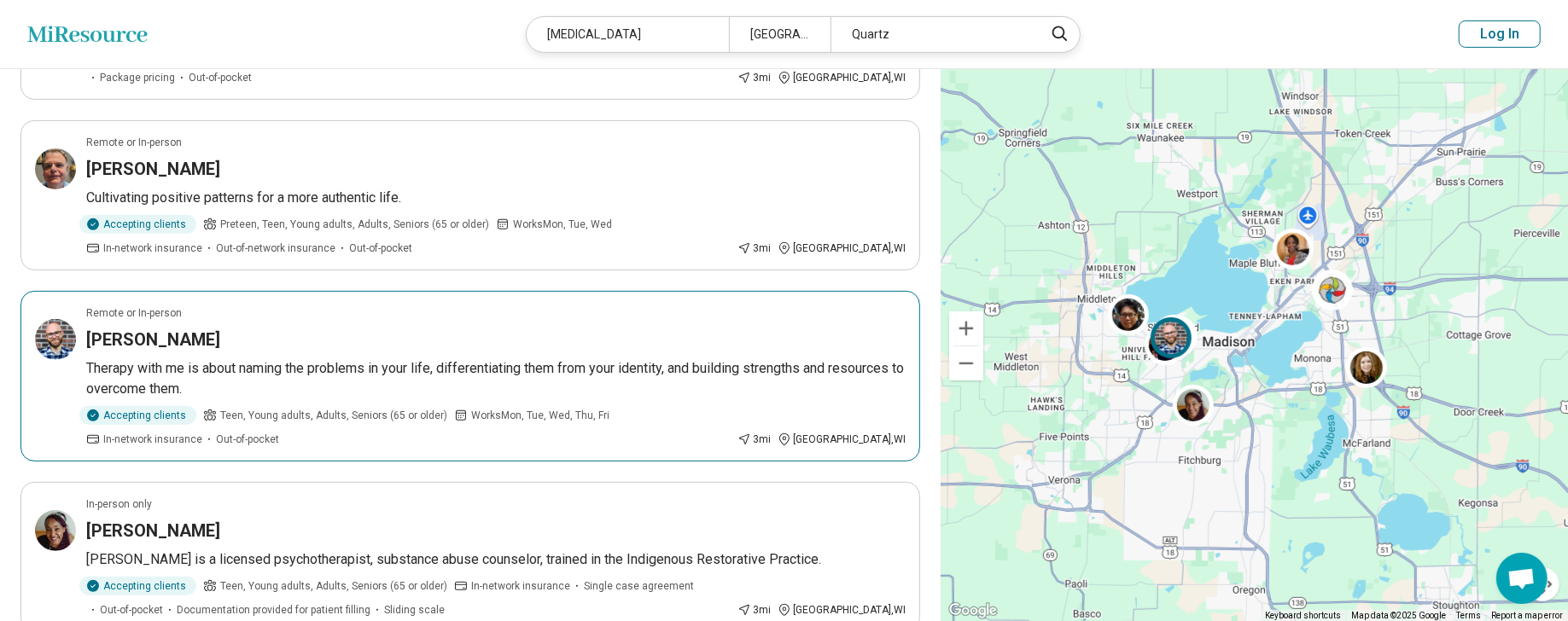
click at [198, 336] on h3 "Alexander Mischler" at bounding box center [152, 340] width 134 height 24
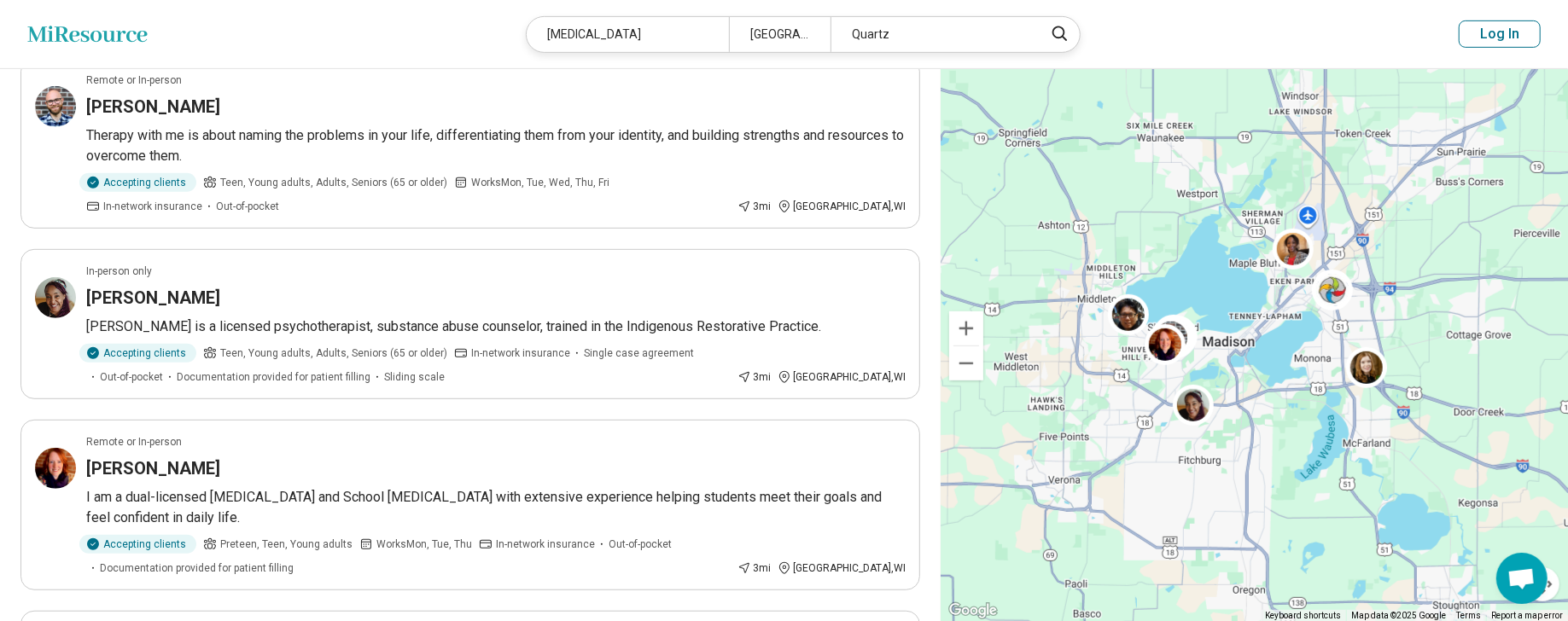
scroll to position [683, 0]
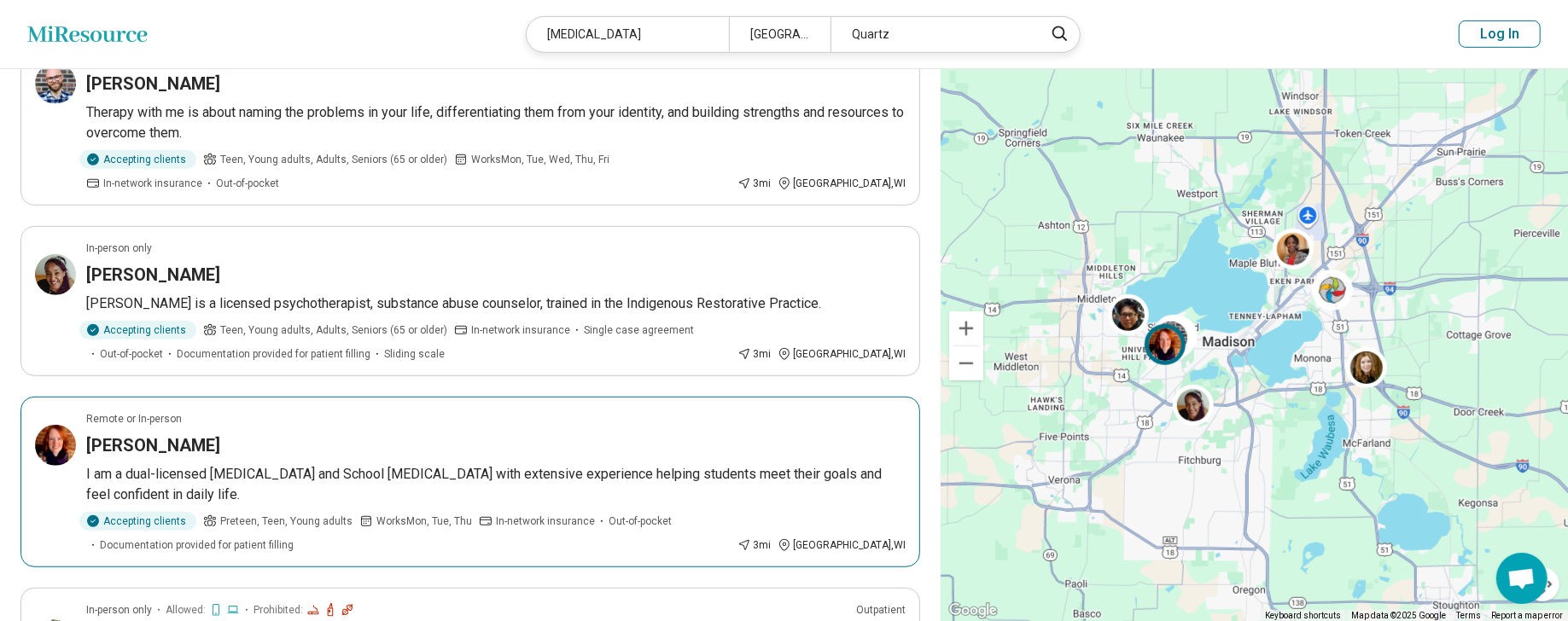
click at [199, 434] on h3 "Elizabeth Gaebler" at bounding box center [152, 446] width 134 height 24
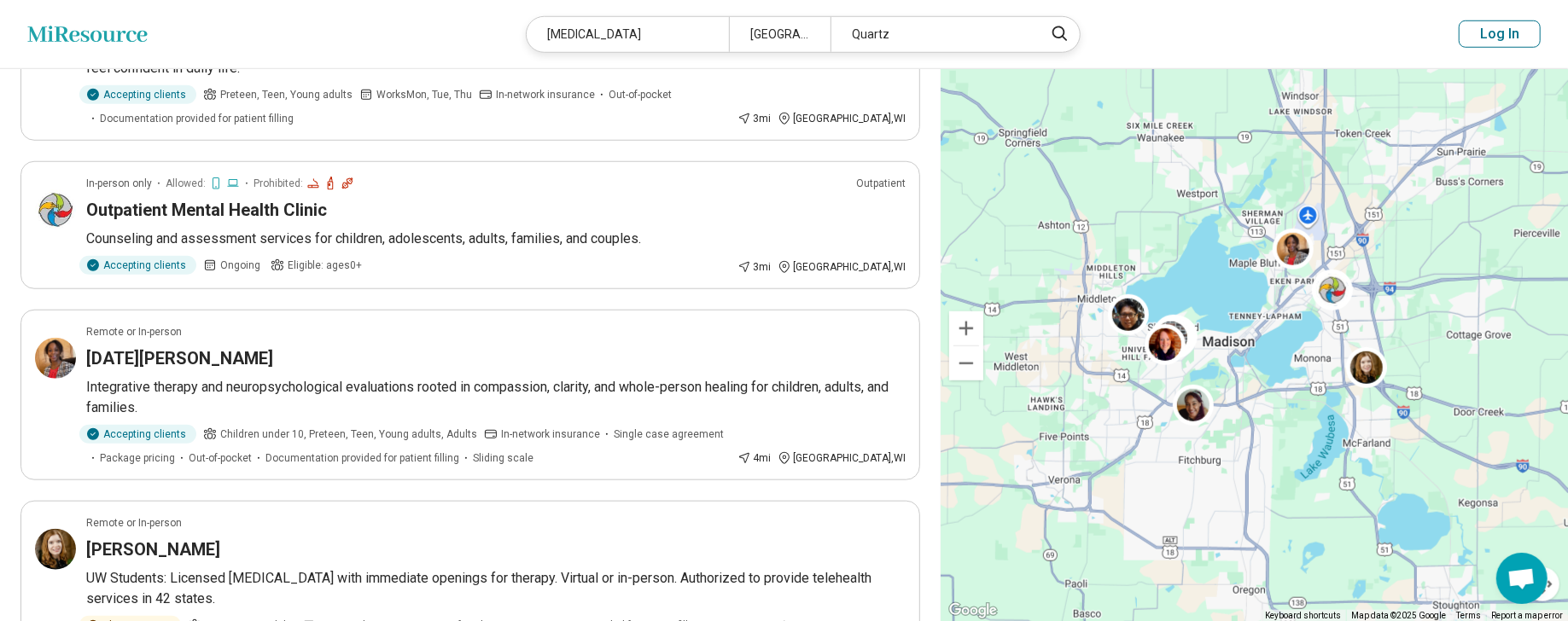
scroll to position [1194, 0]
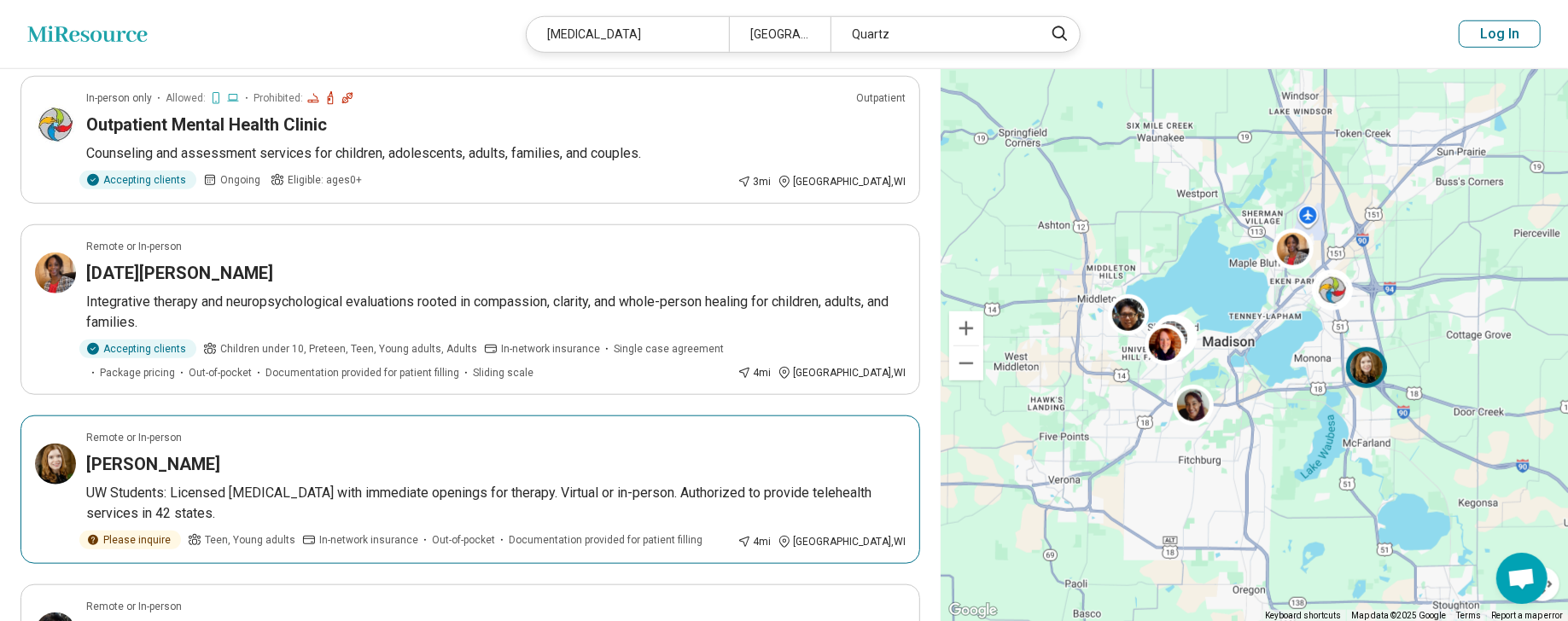
click at [221, 452] on h3 "Corey Ray-Subramanian" at bounding box center [152, 464] width 134 height 24
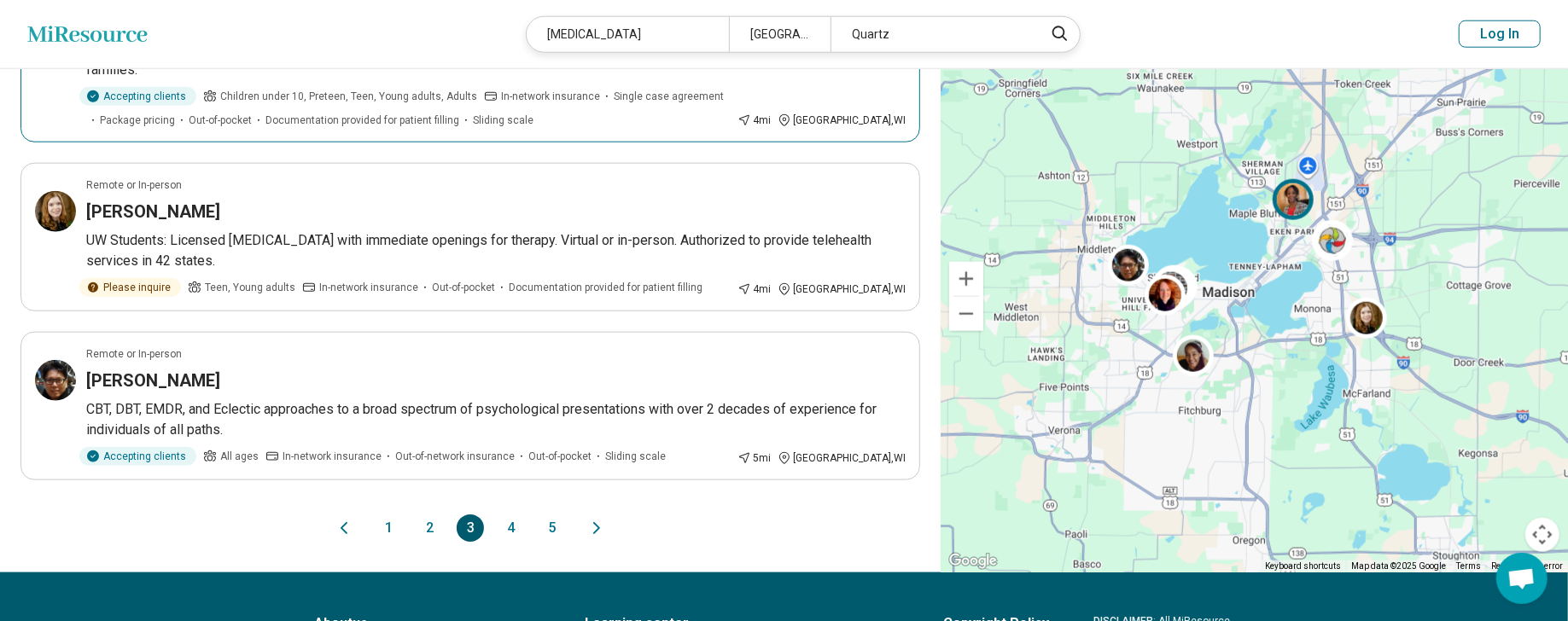
scroll to position [1451, 0]
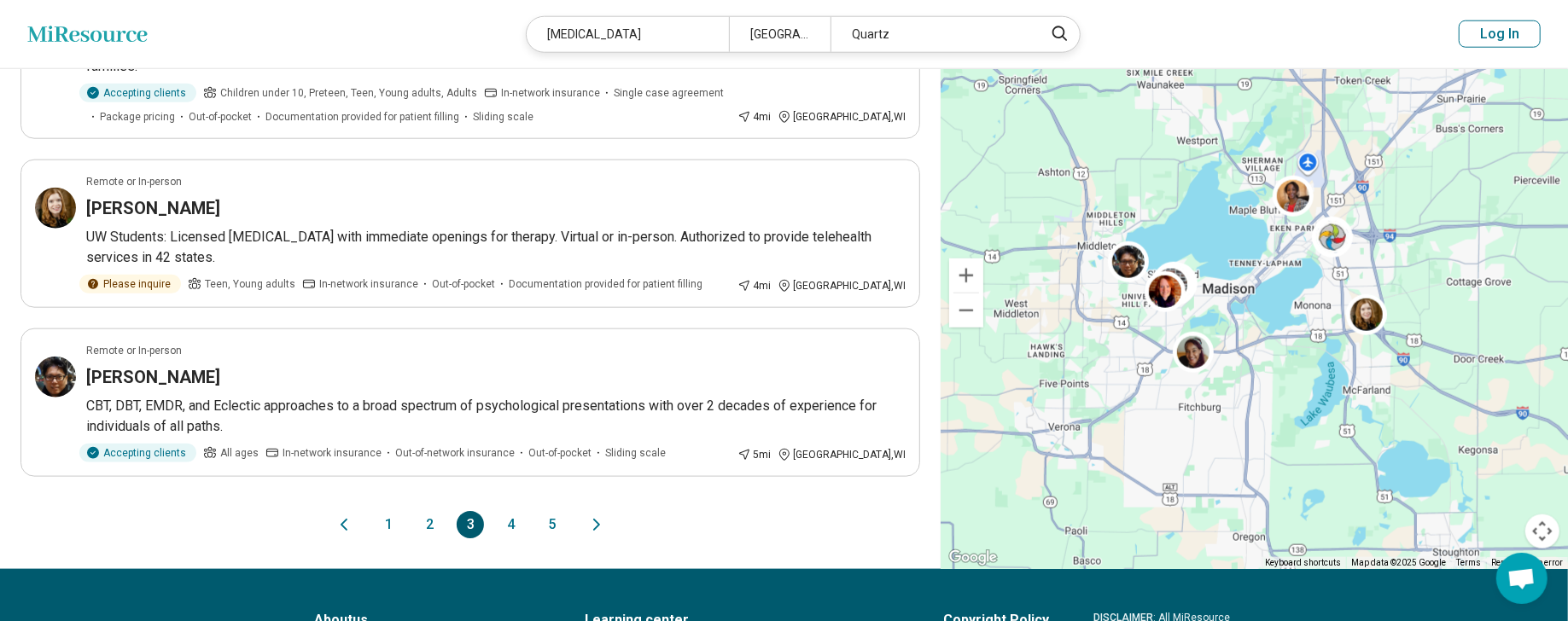
click at [516, 511] on button "4" at bounding box center [512, 525] width 28 height 28
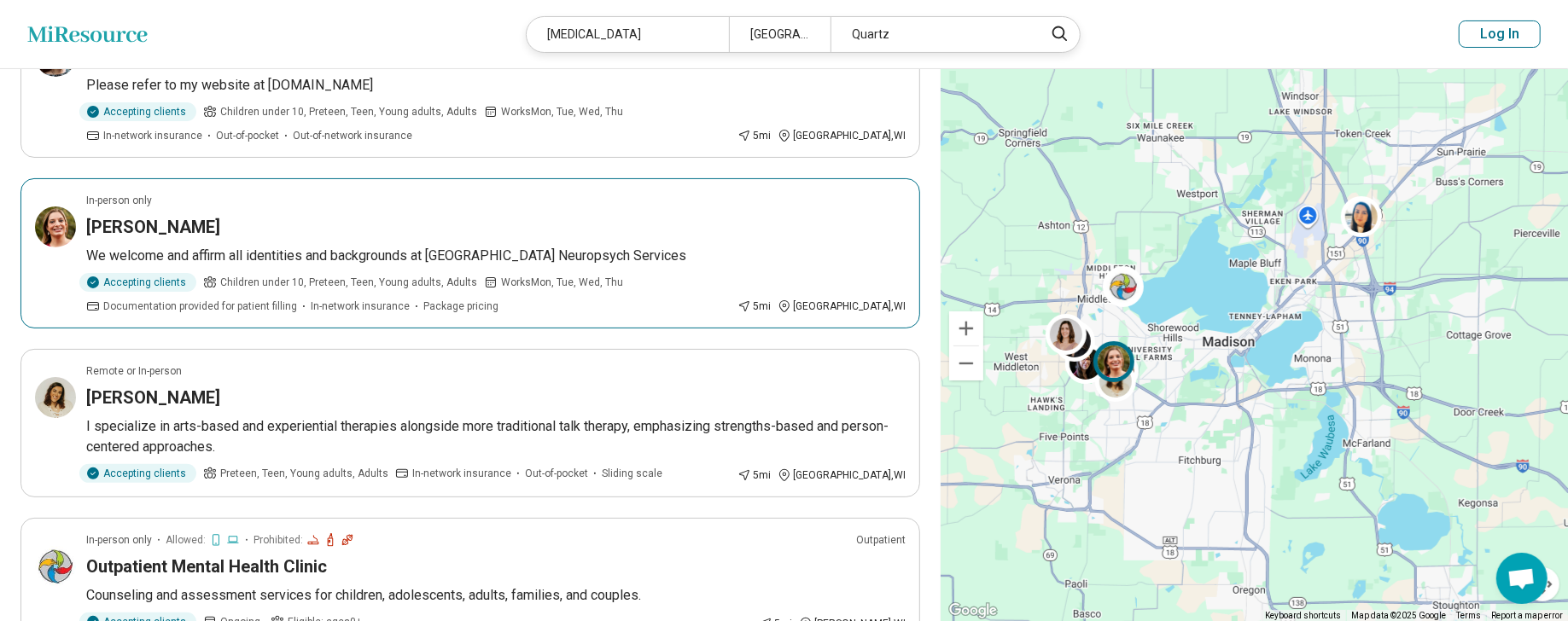
scroll to position [256, 0]
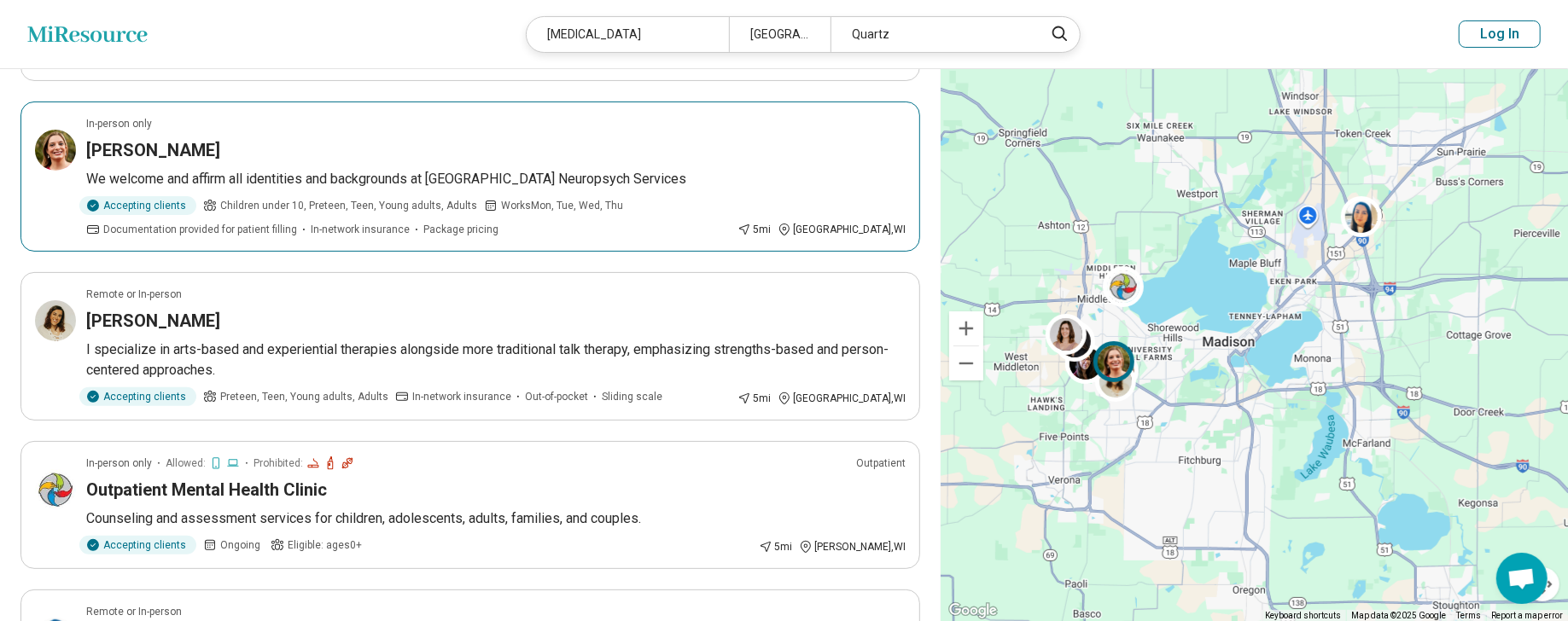
click at [155, 149] on h3 "Sarah Porter" at bounding box center [152, 150] width 134 height 24
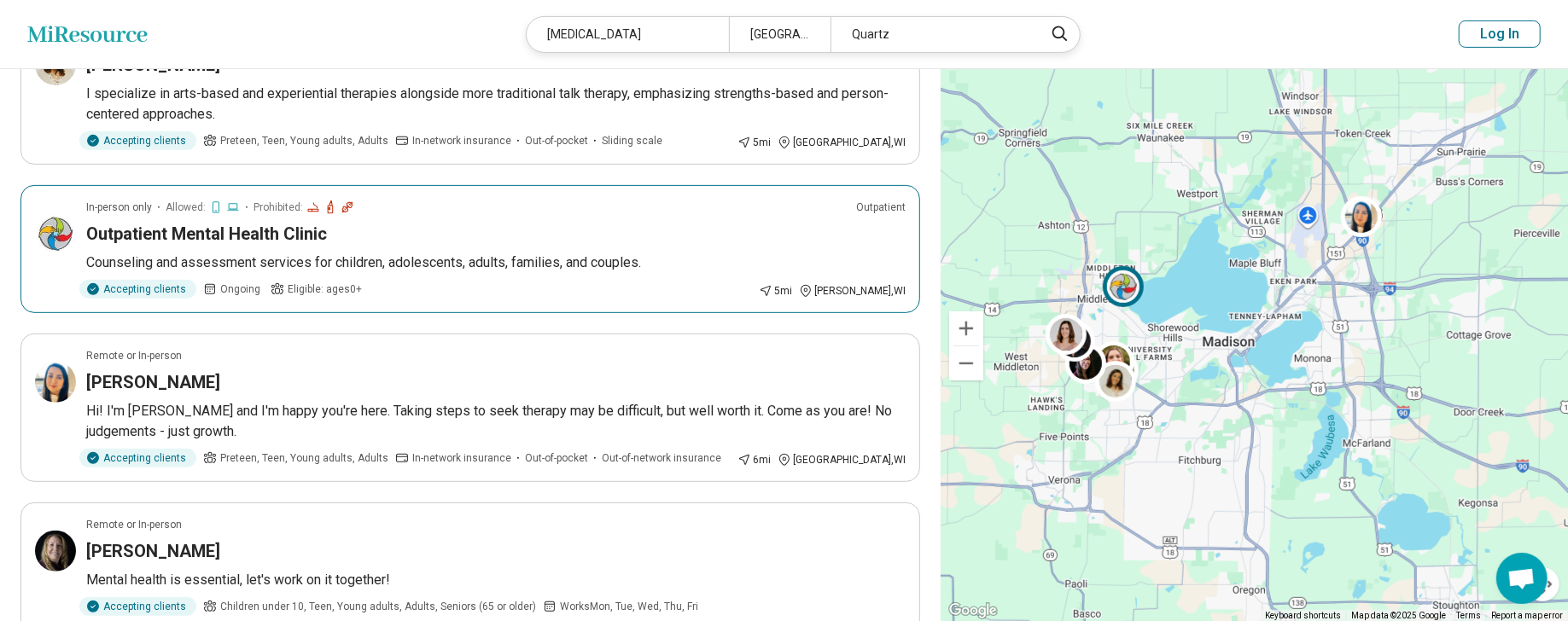
scroll to position [597, 0]
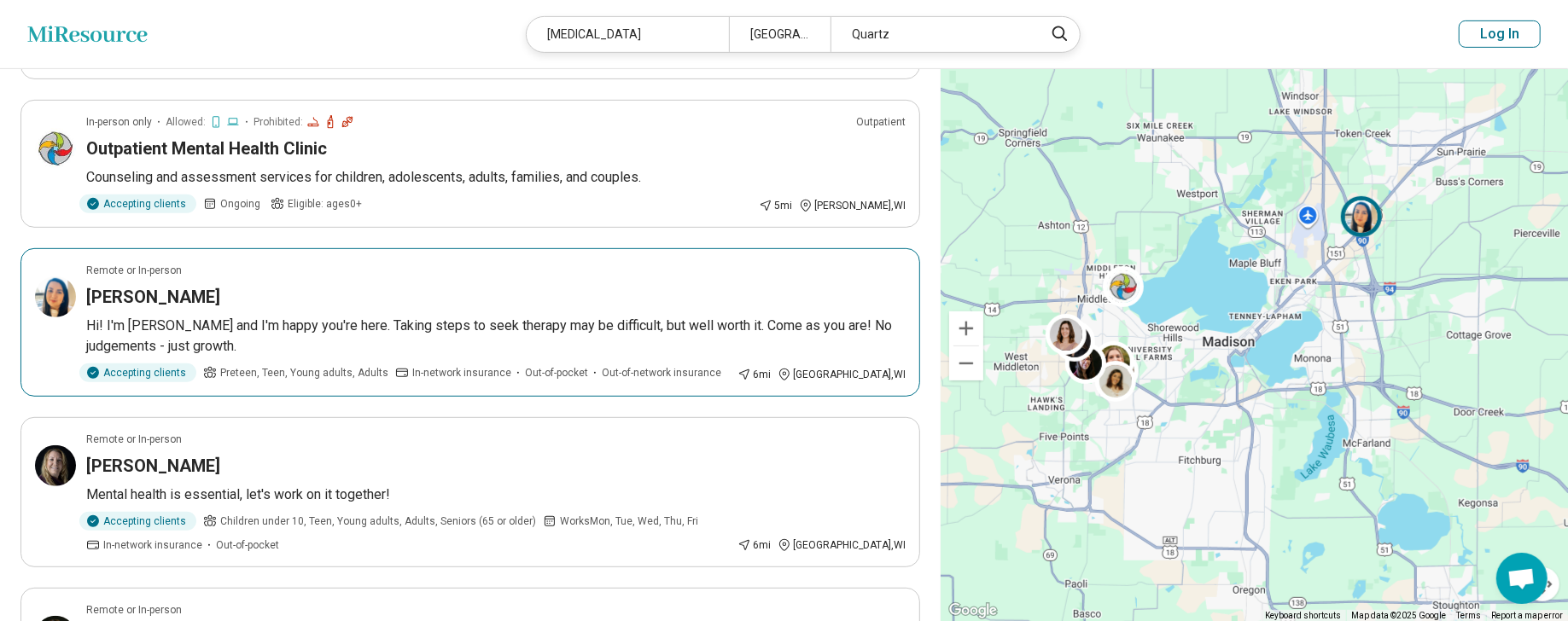
click at [157, 292] on h3 "Sarah Strauss" at bounding box center [152, 297] width 134 height 24
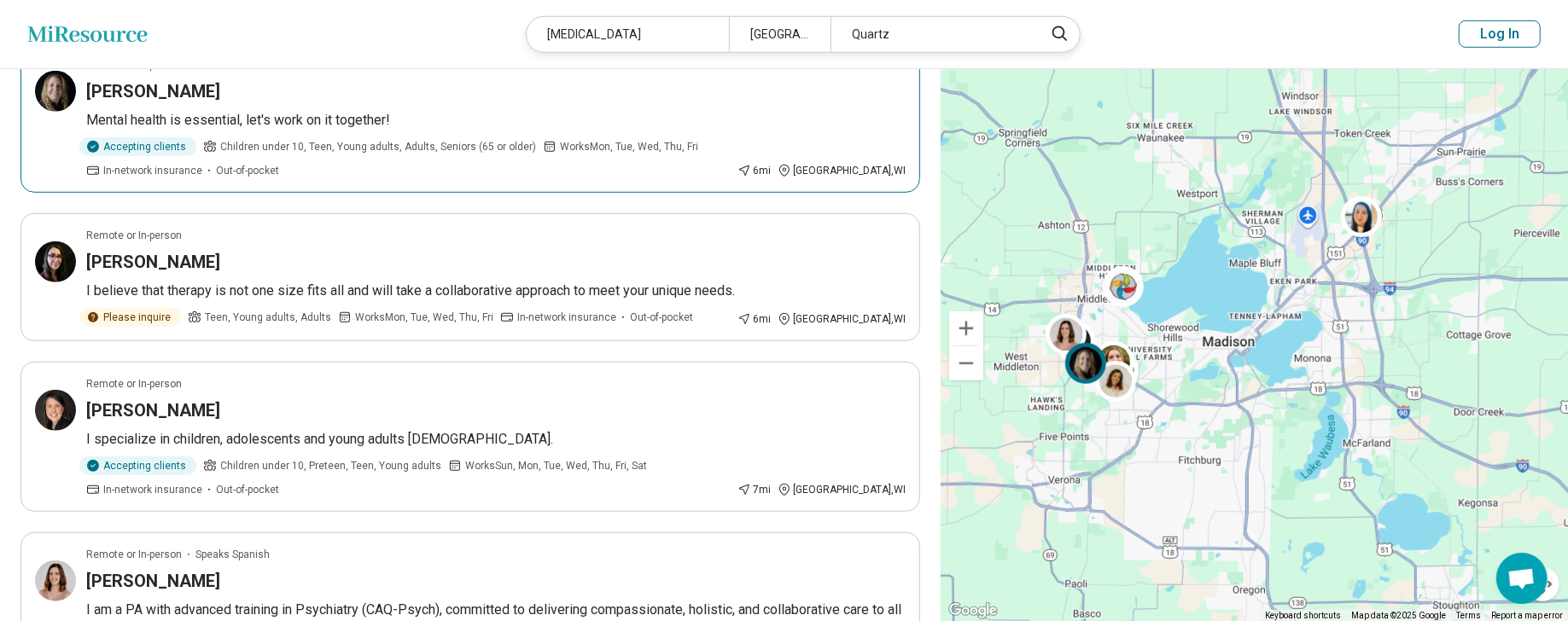
scroll to position [1023, 0]
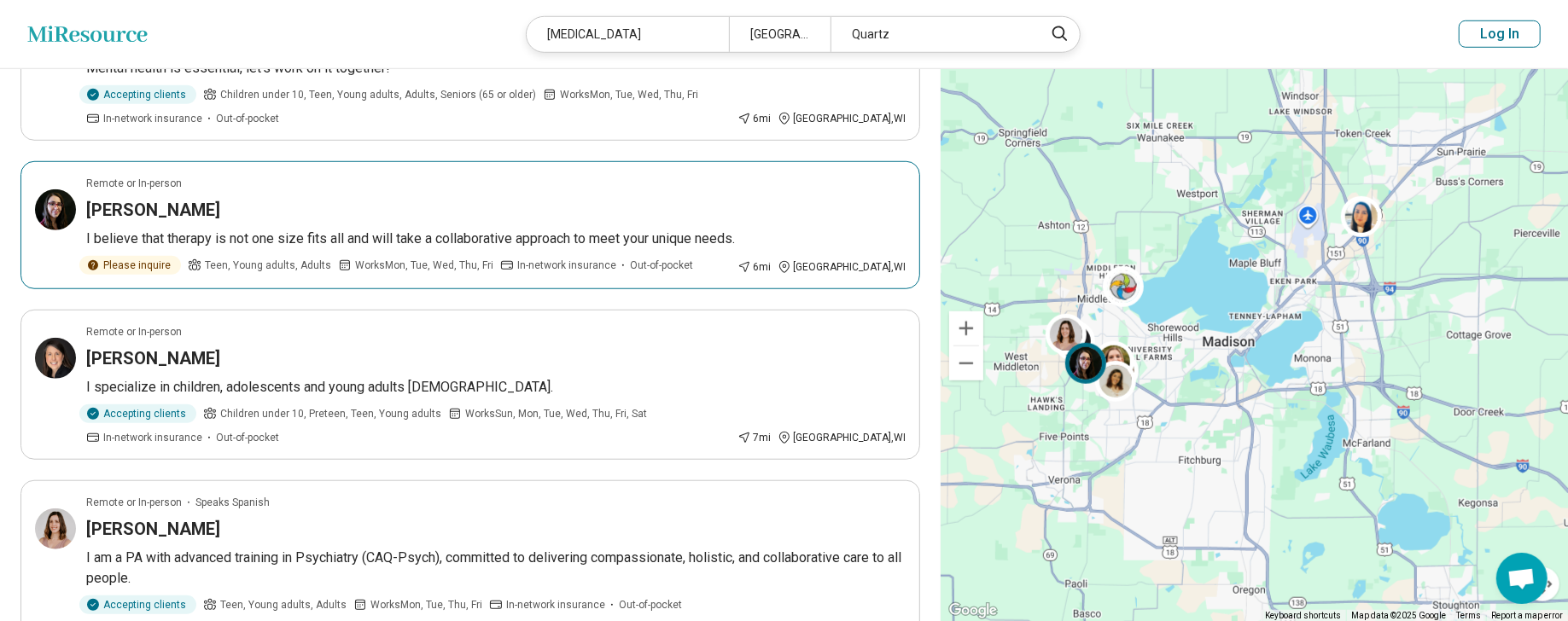
click at [164, 208] on h3 "Nicole Wiswell" at bounding box center [152, 209] width 134 height 24
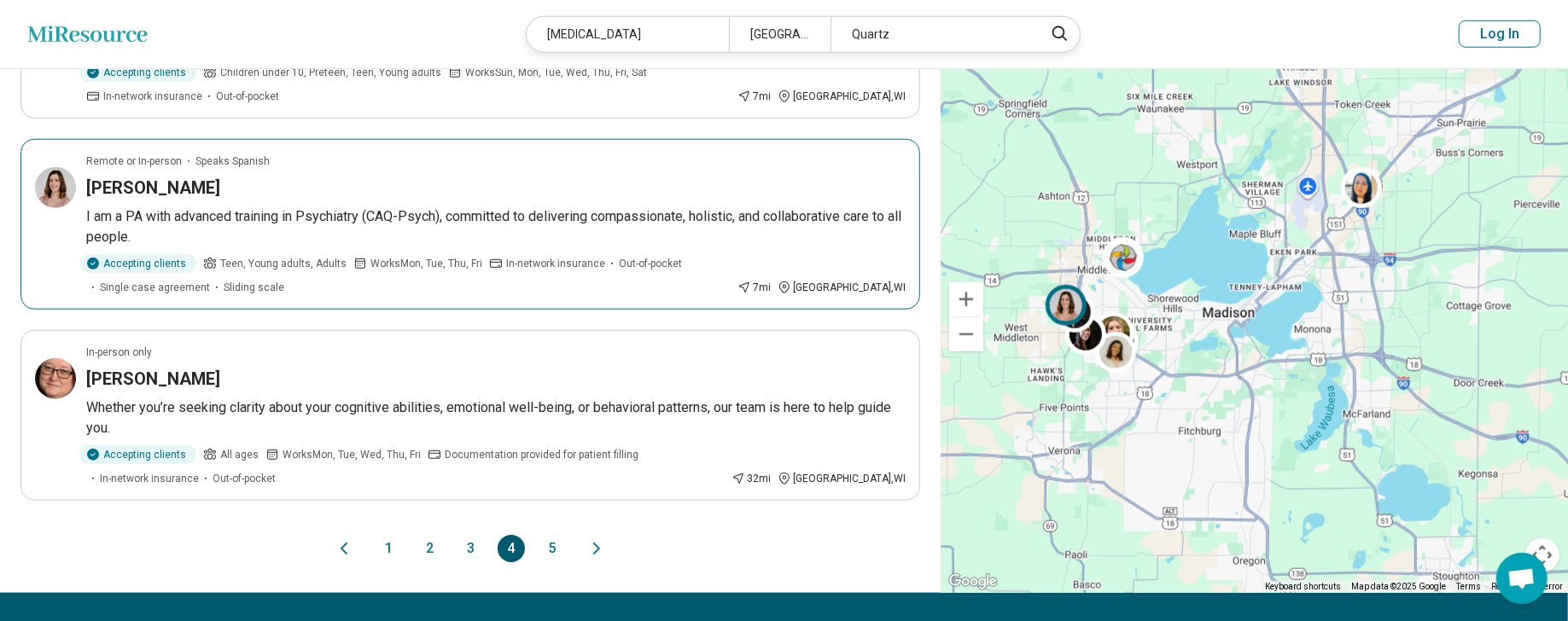
scroll to position [1451, 0]
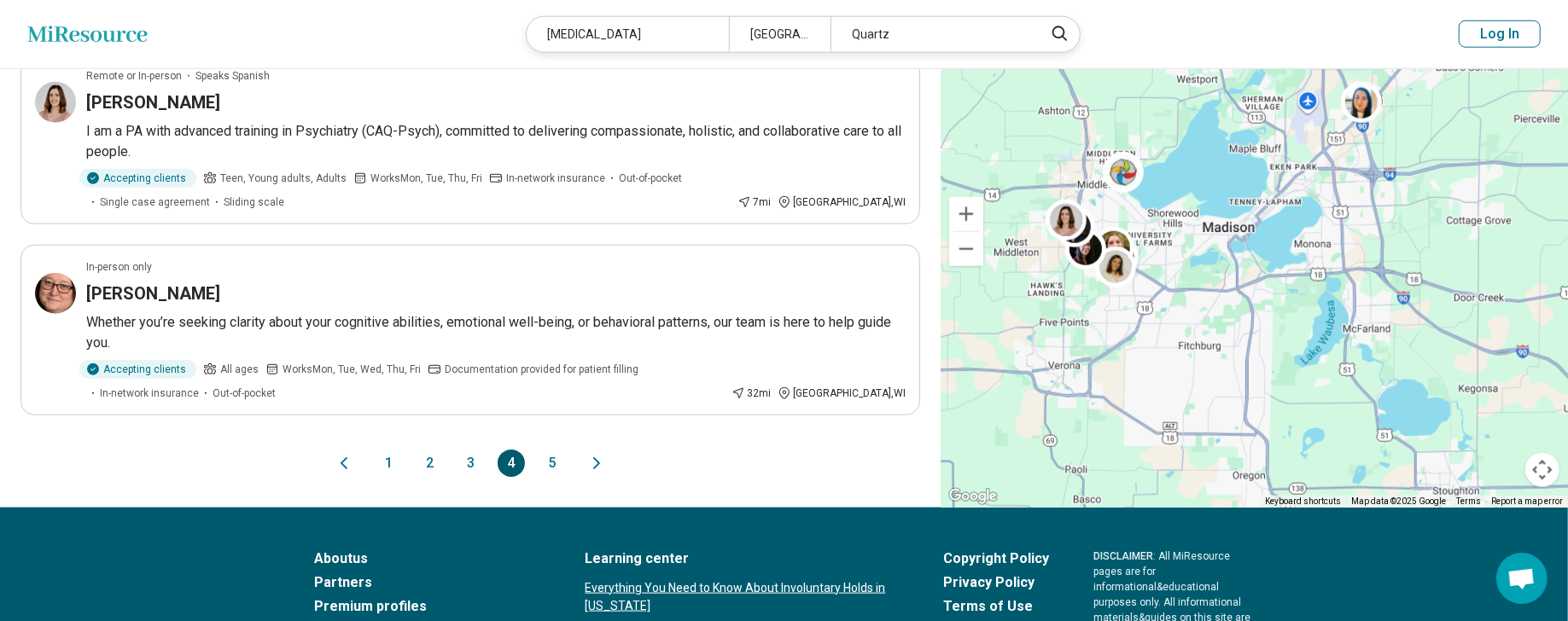
click at [562, 450] on button "5" at bounding box center [552, 463] width 28 height 28
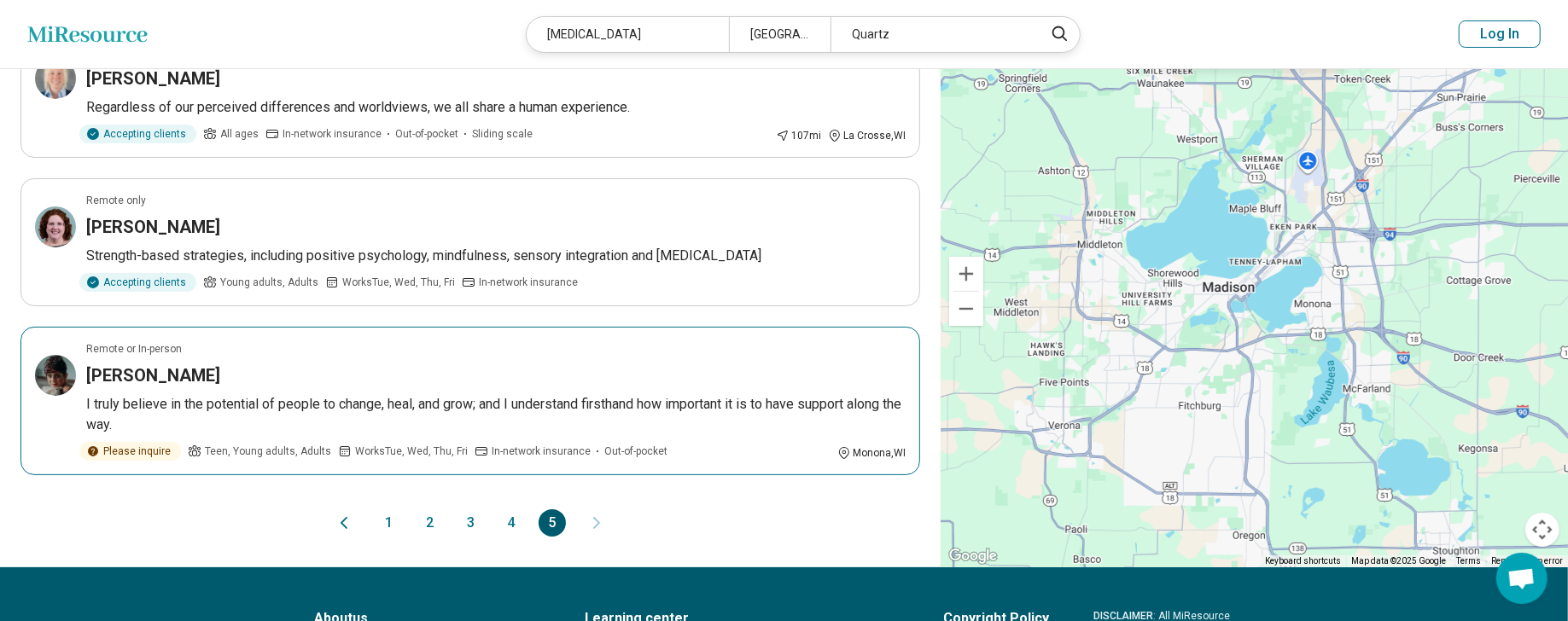
scroll to position [171, 0]
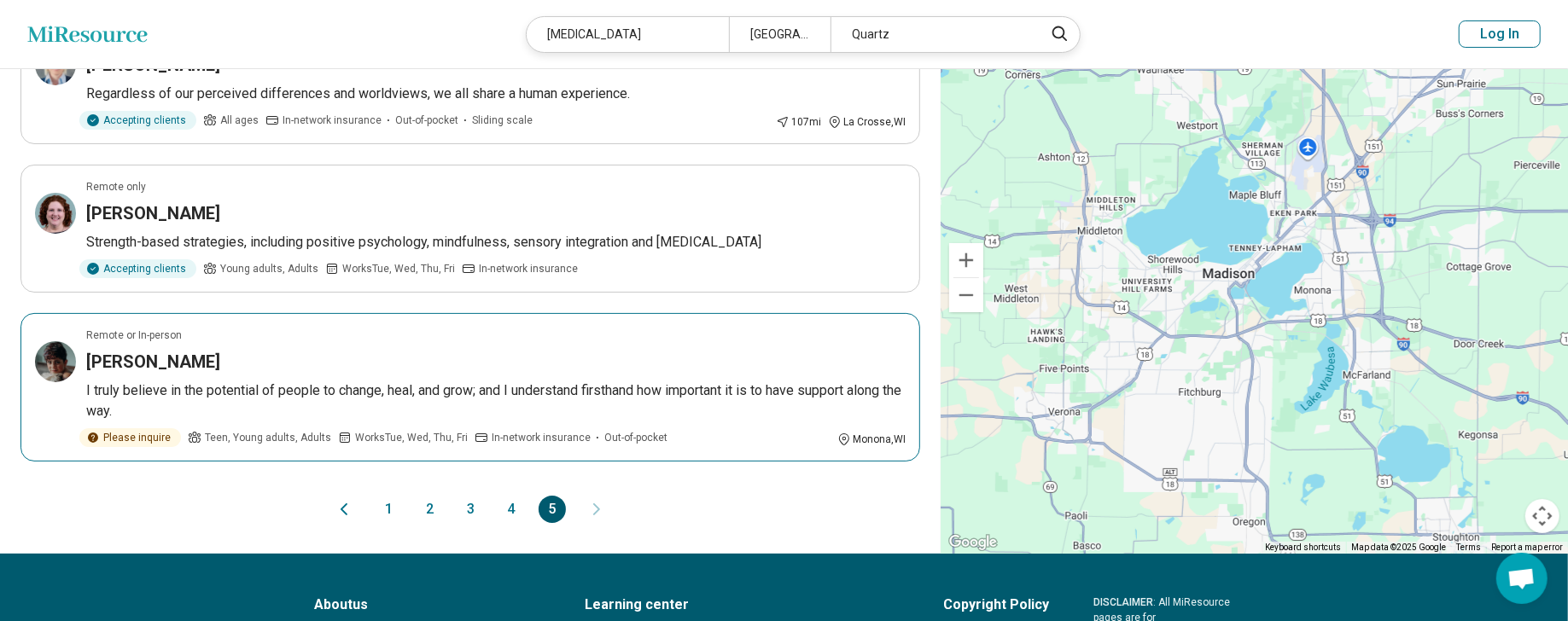
click at [164, 359] on h3 "[PERSON_NAME]" at bounding box center [152, 362] width 134 height 24
click at [132, 352] on h3 "[PERSON_NAME]" at bounding box center [152, 362] width 134 height 24
click at [382, 502] on button "1" at bounding box center [389, 509] width 28 height 28
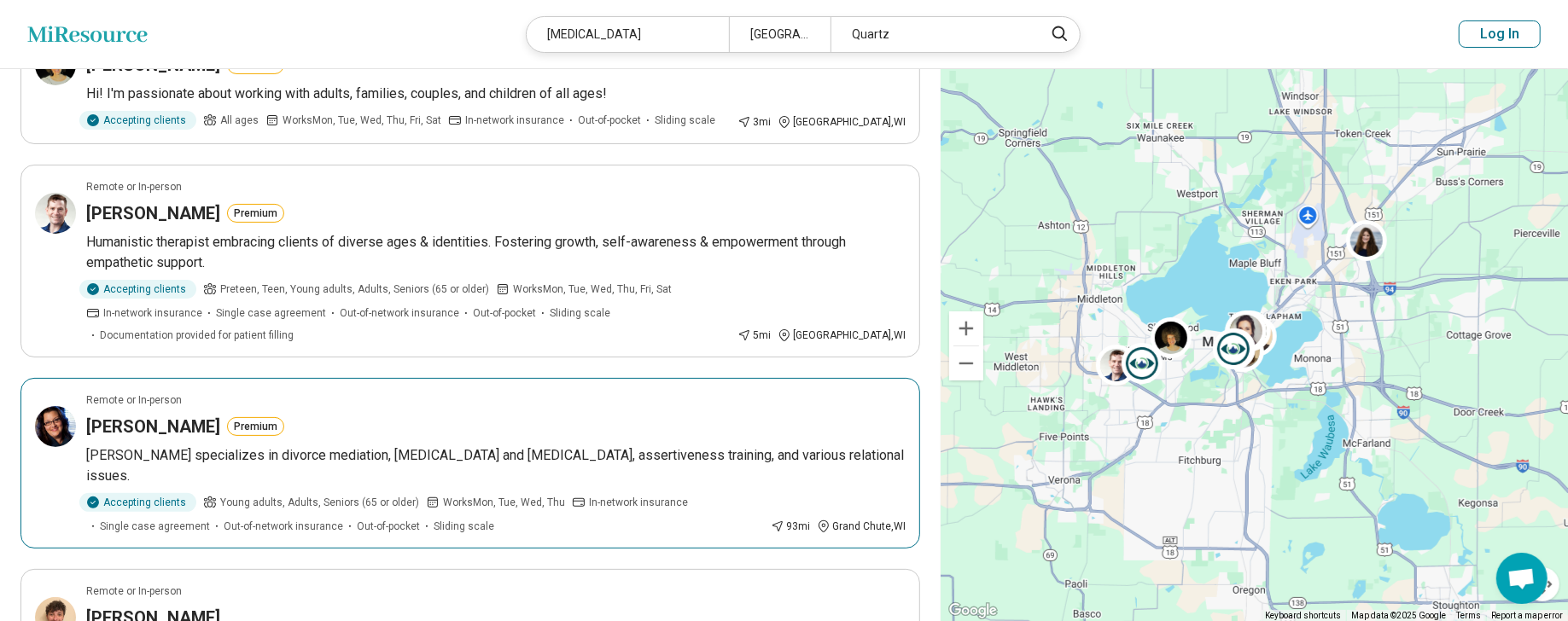
scroll to position [0, 0]
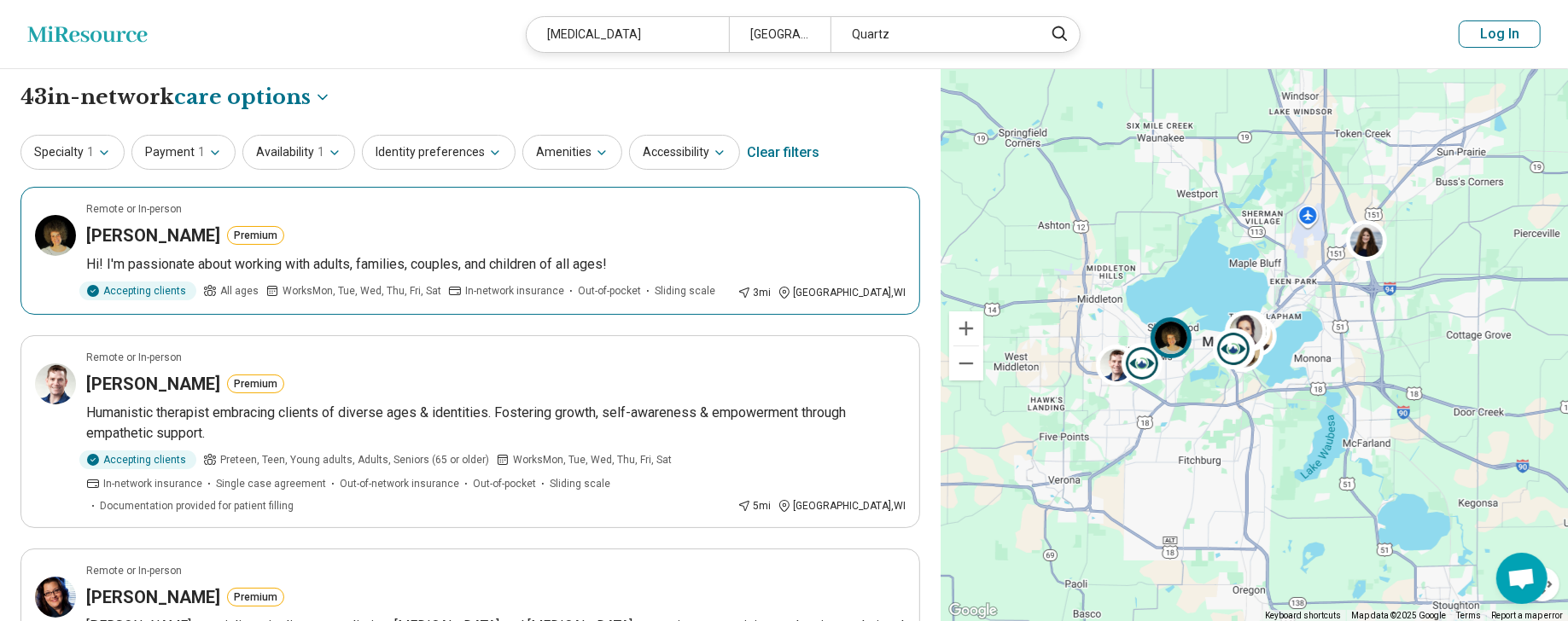
click at [221, 237] on h3 "Brandy George-Copeland" at bounding box center [152, 235] width 134 height 24
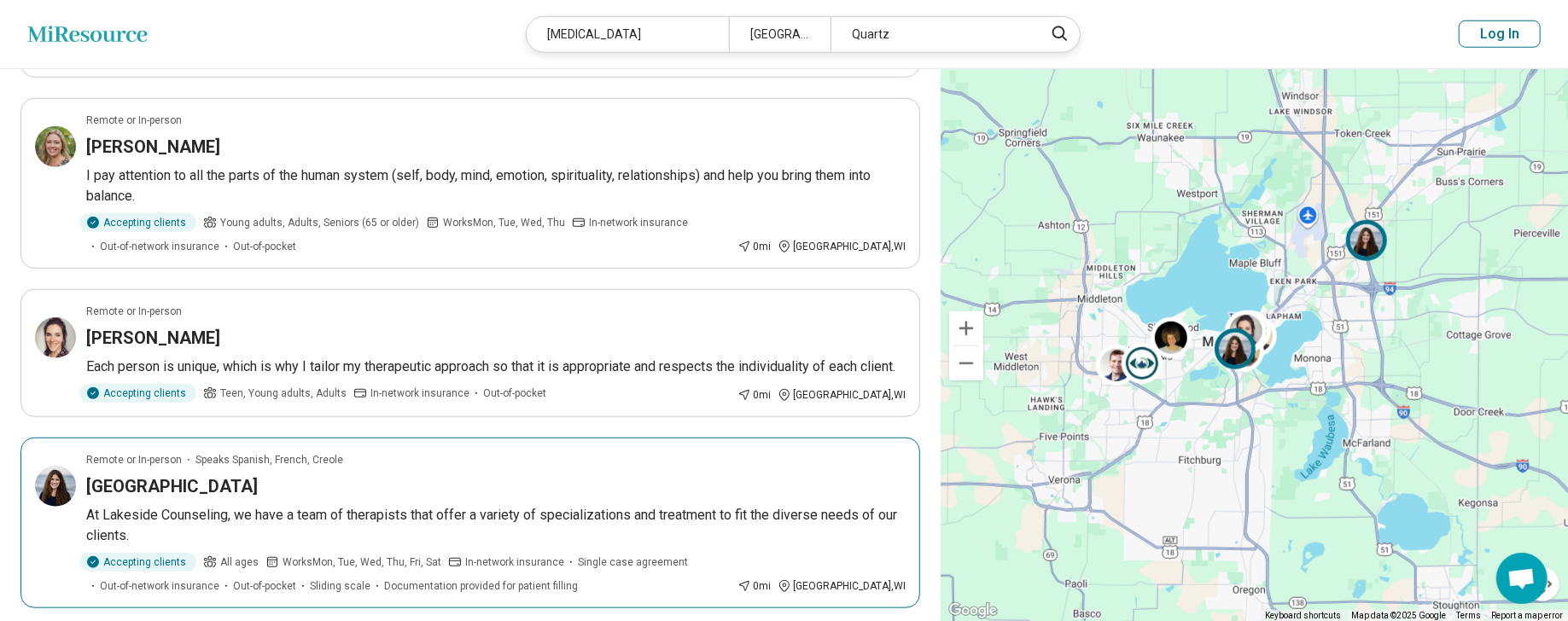
scroll to position [1621, 0]
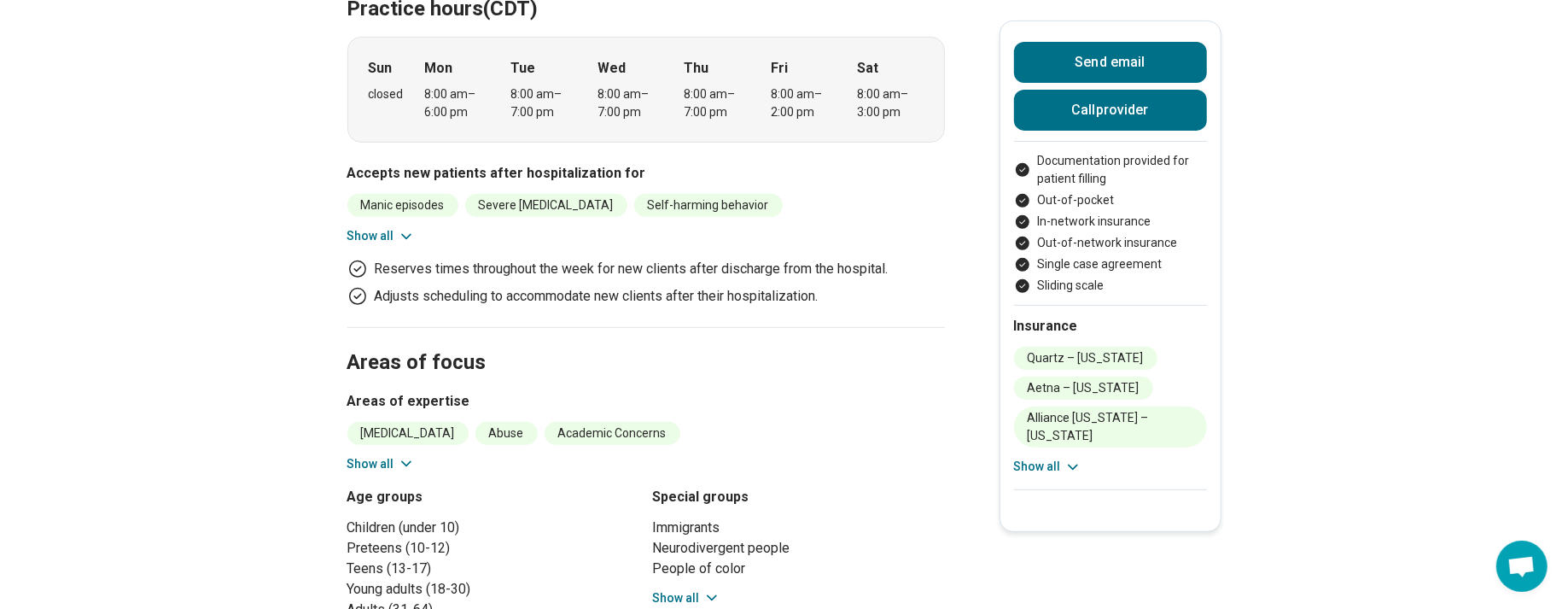
scroll to position [513, 0]
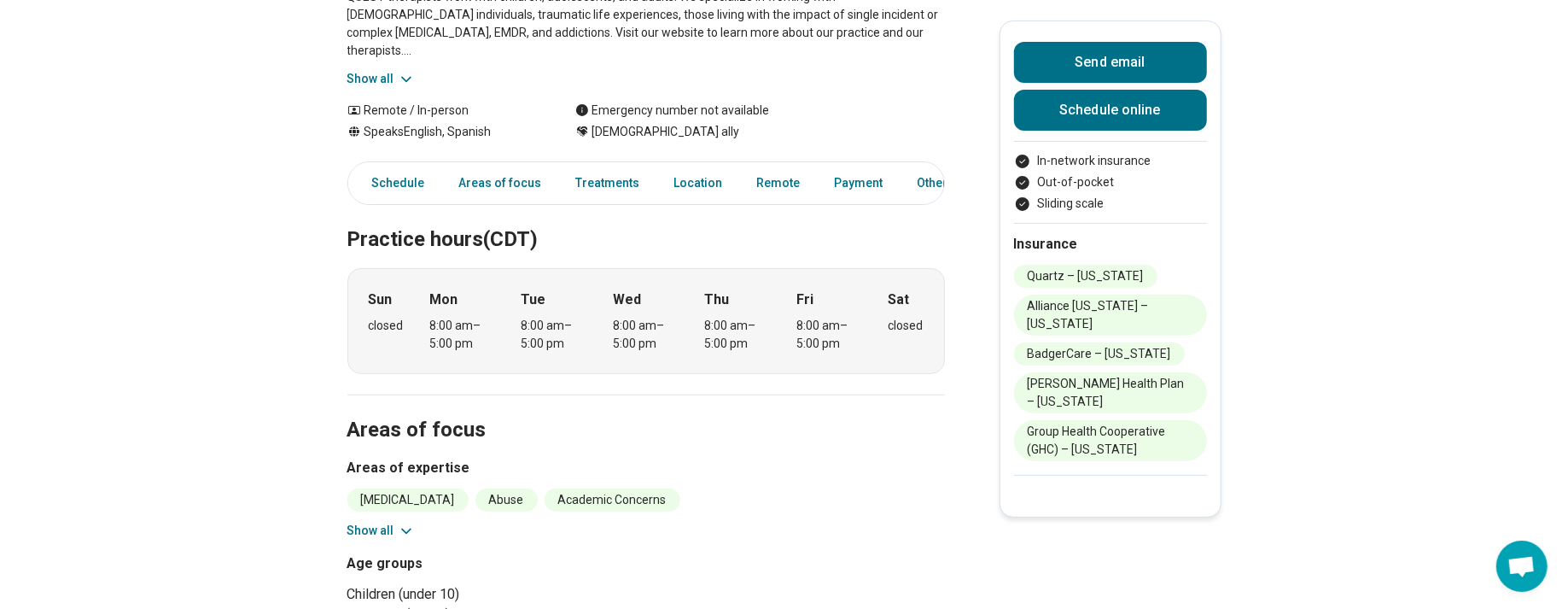
scroll to position [427, 0]
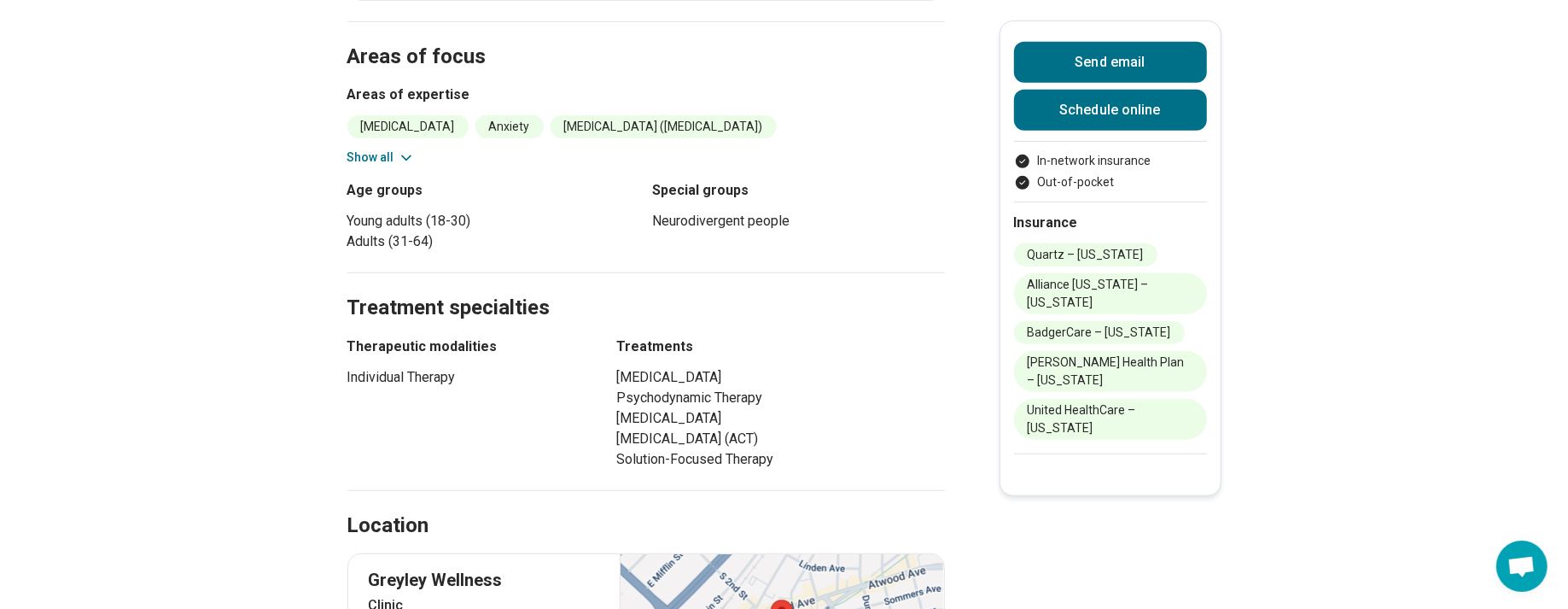
scroll to position [598, 0]
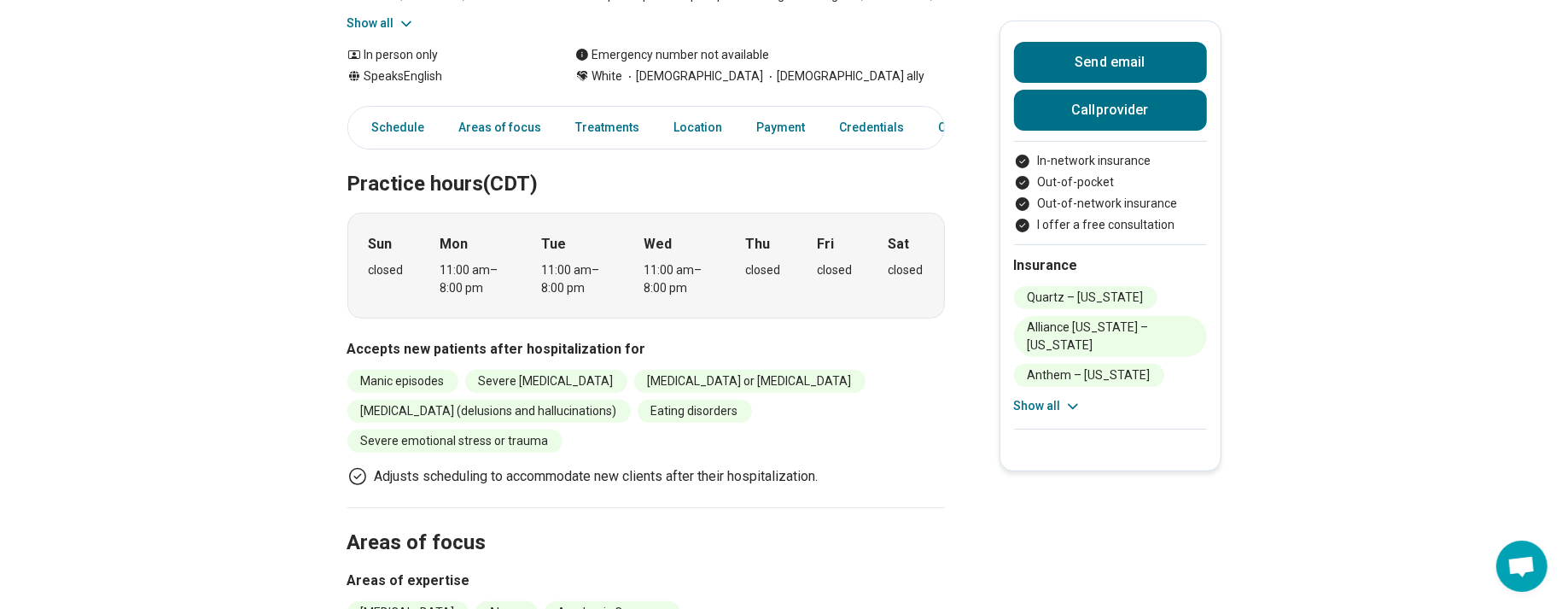
scroll to position [427, 0]
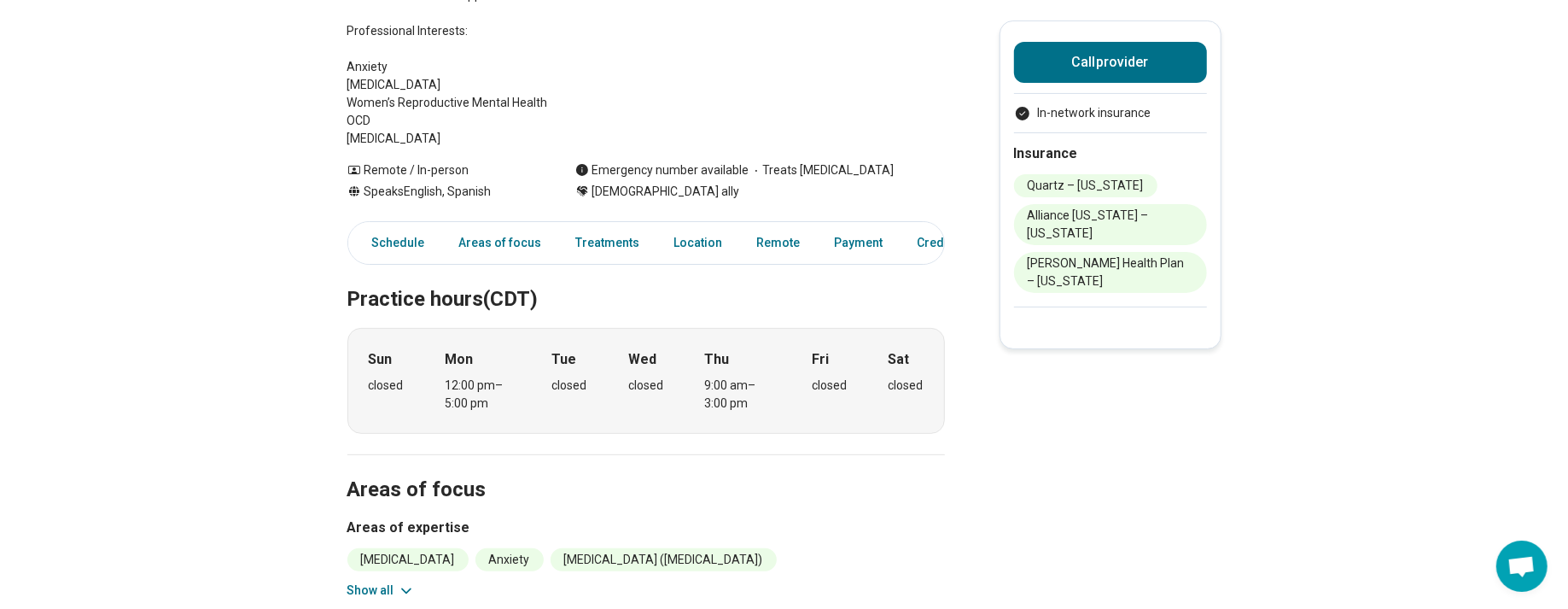
scroll to position [427, 0]
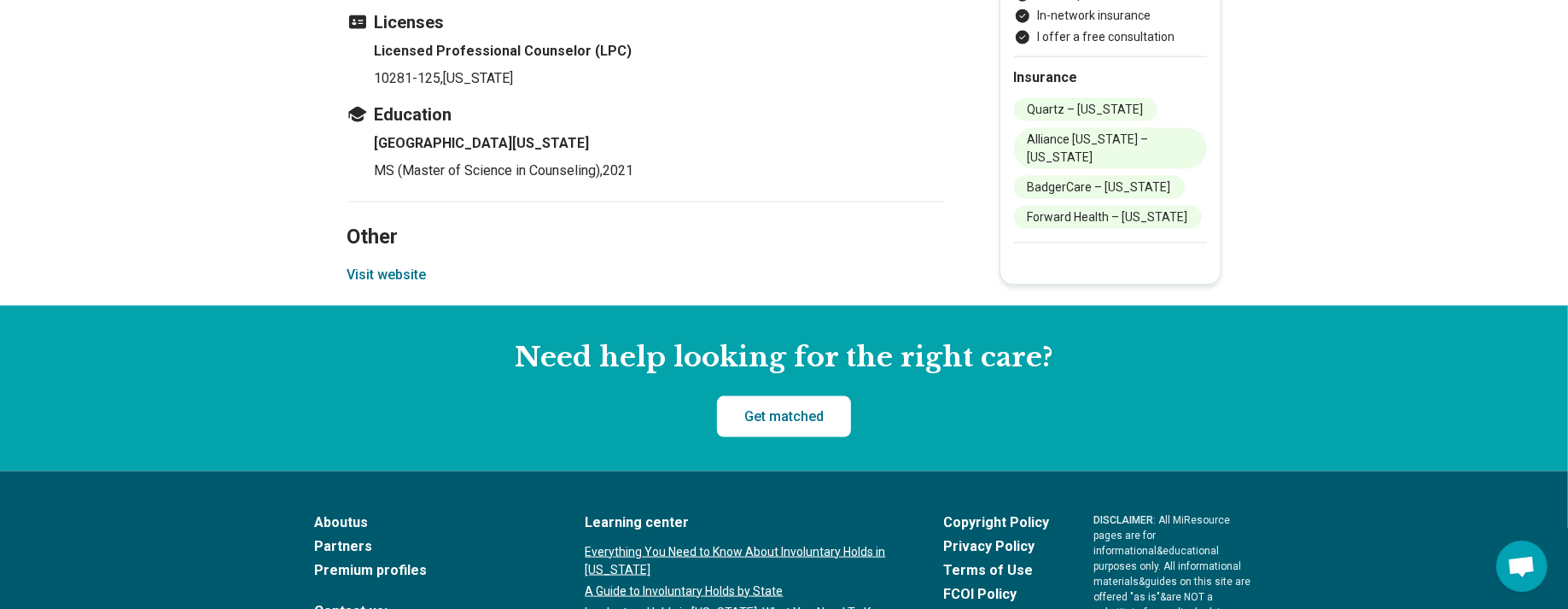
scroll to position [1453, 0]
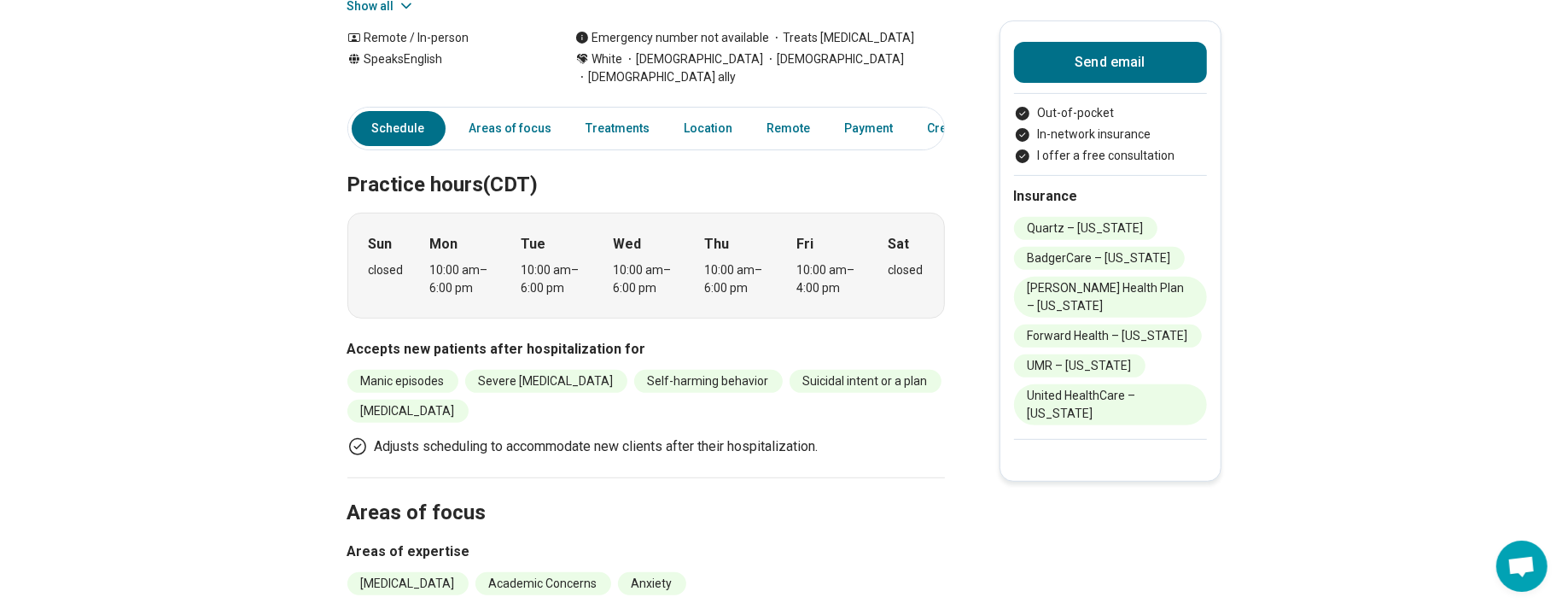
scroll to position [427, 0]
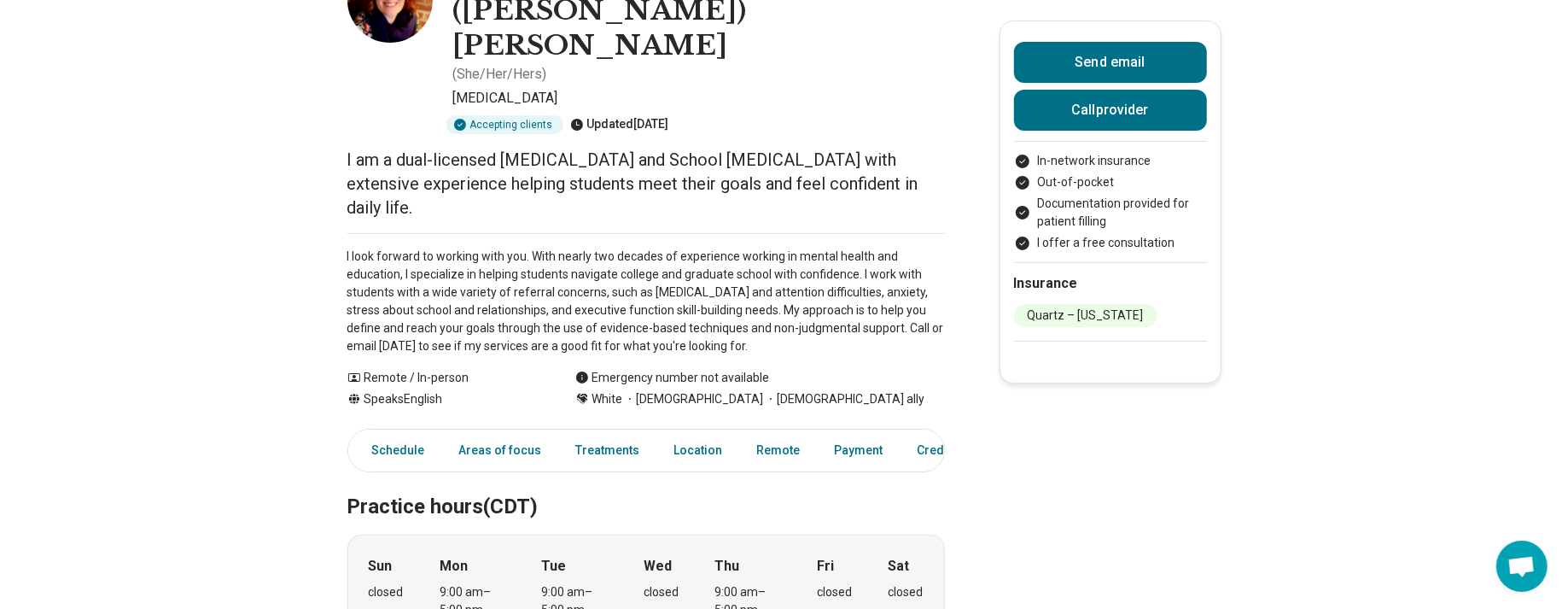
scroll to position [342, 0]
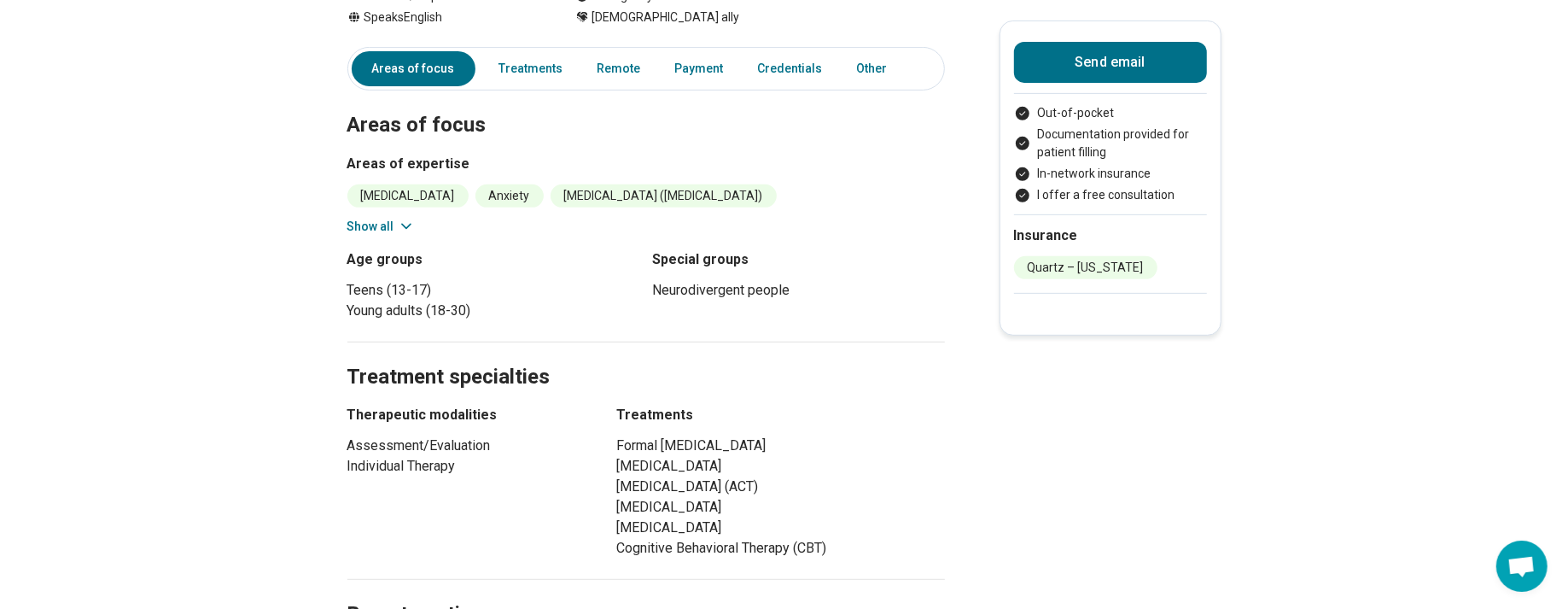
scroll to position [513, 0]
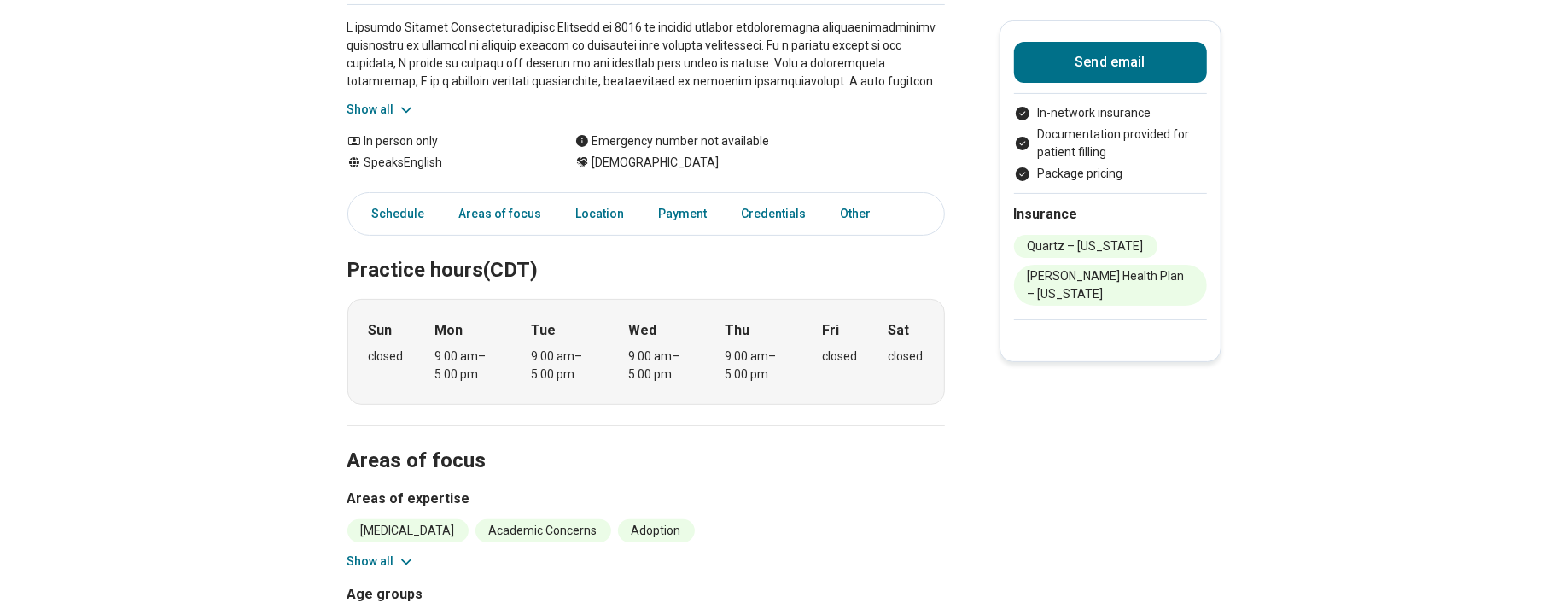
scroll to position [256, 0]
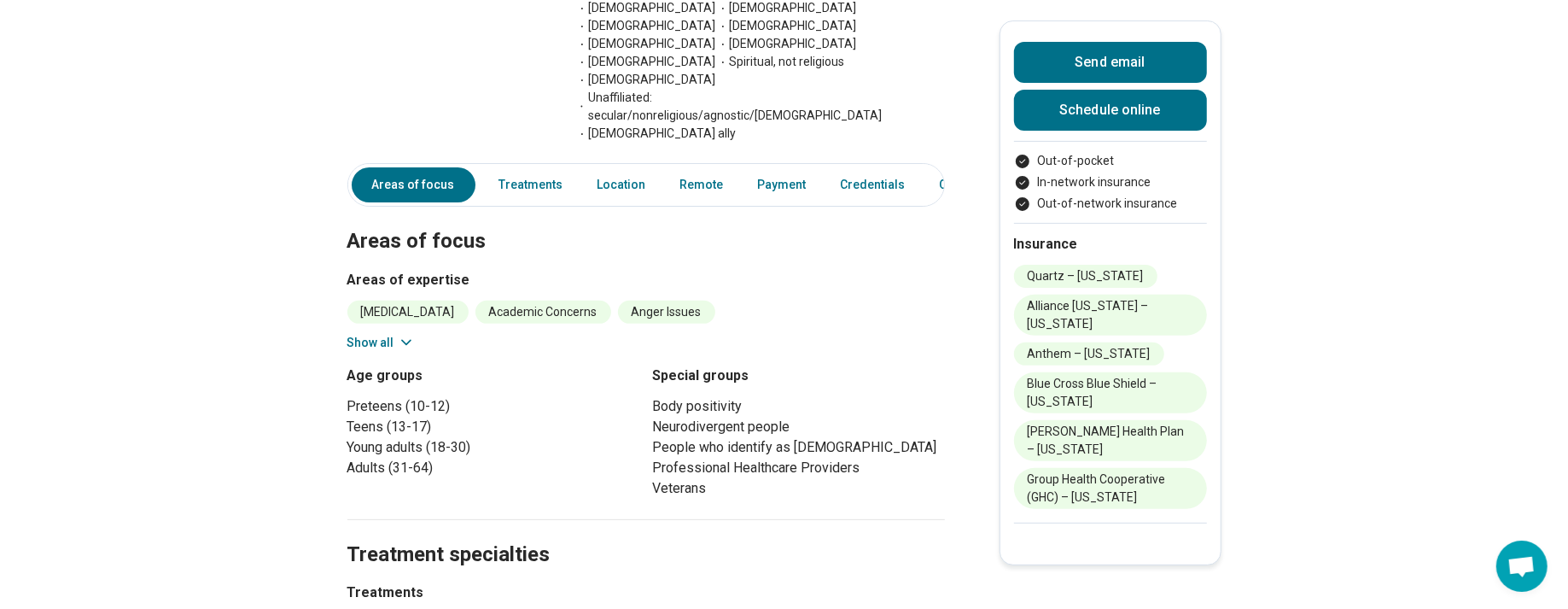
scroll to position [427, 0]
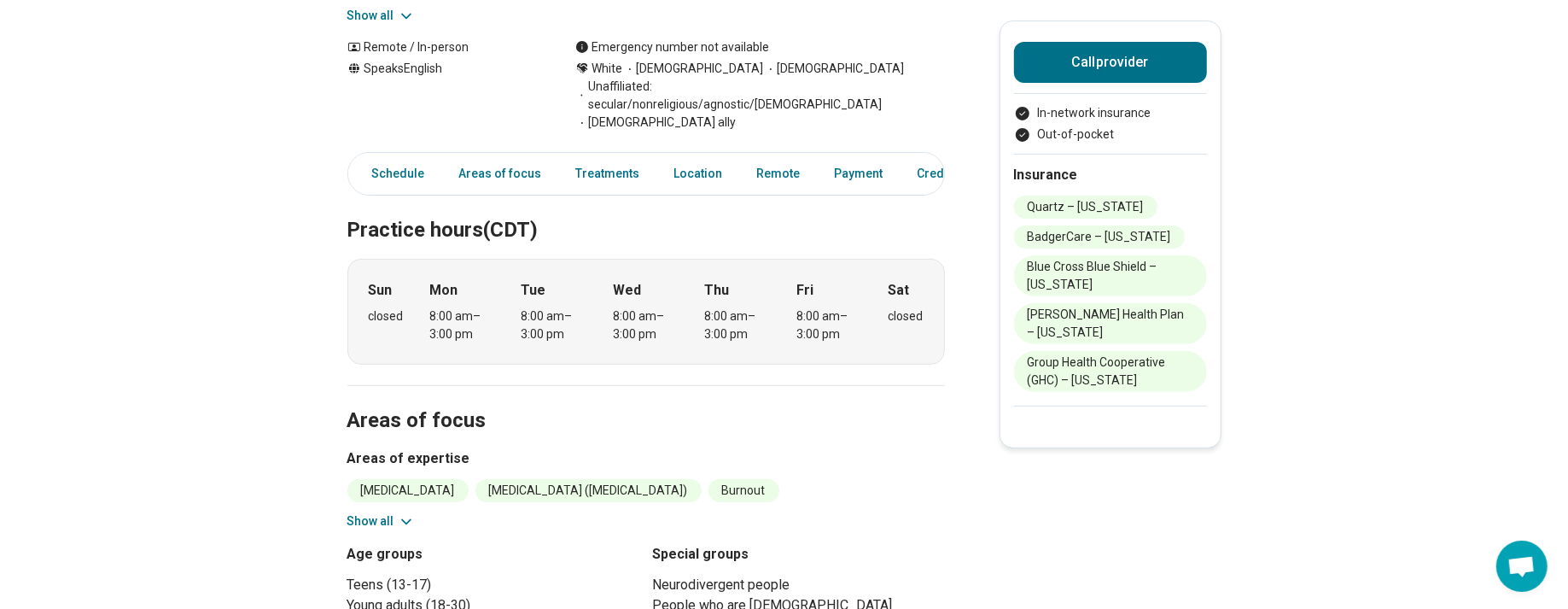
scroll to position [427, 0]
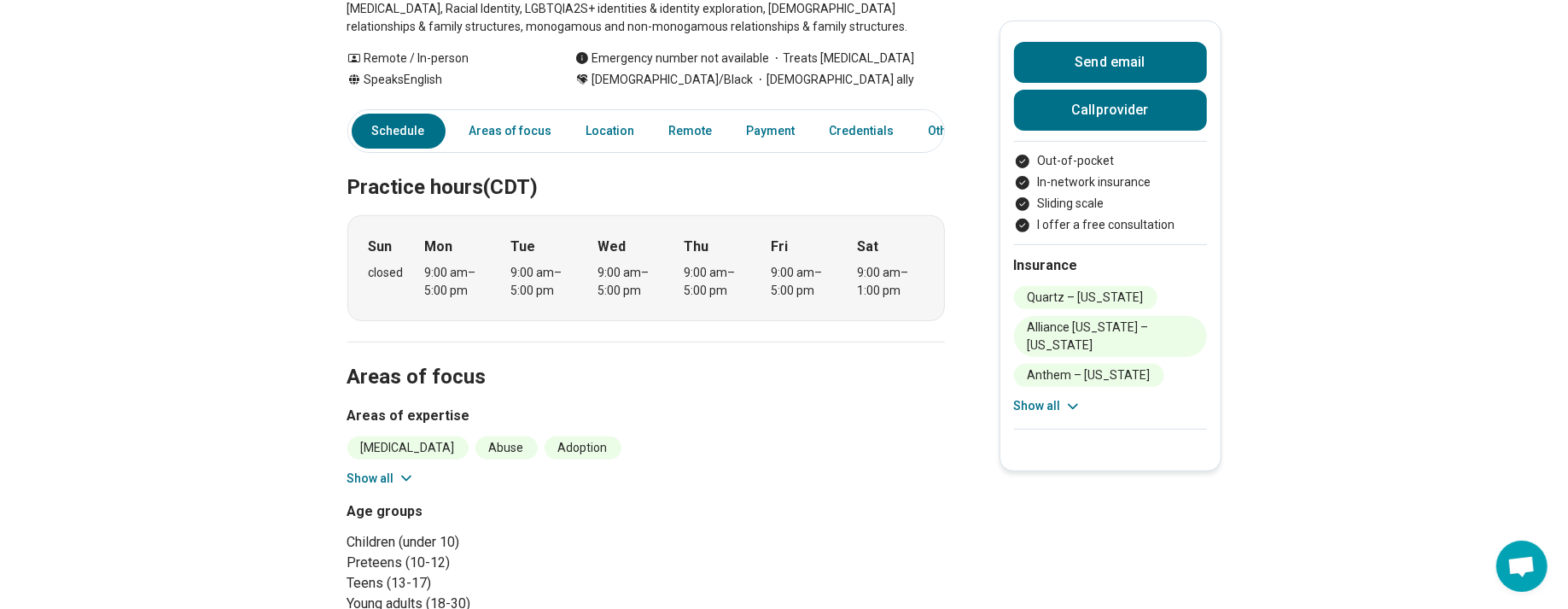
scroll to position [427, 0]
